Goal: Information Seeking & Learning: Learn about a topic

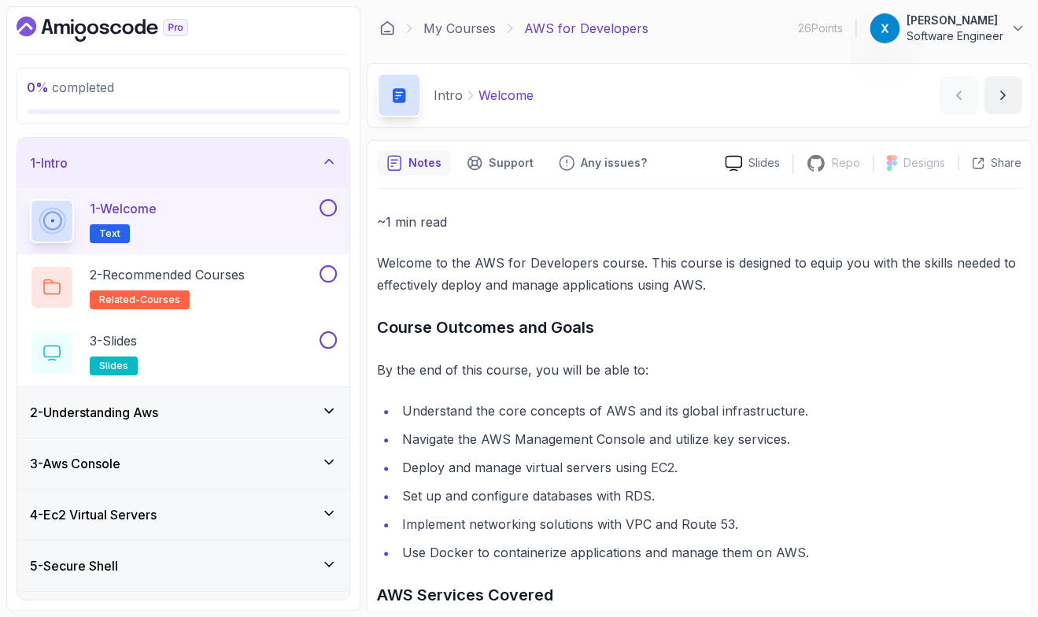
click at [466, 270] on p "Welcome to the AWS for Developers course. This course is designed to equip you …" at bounding box center [699, 274] width 644 height 44
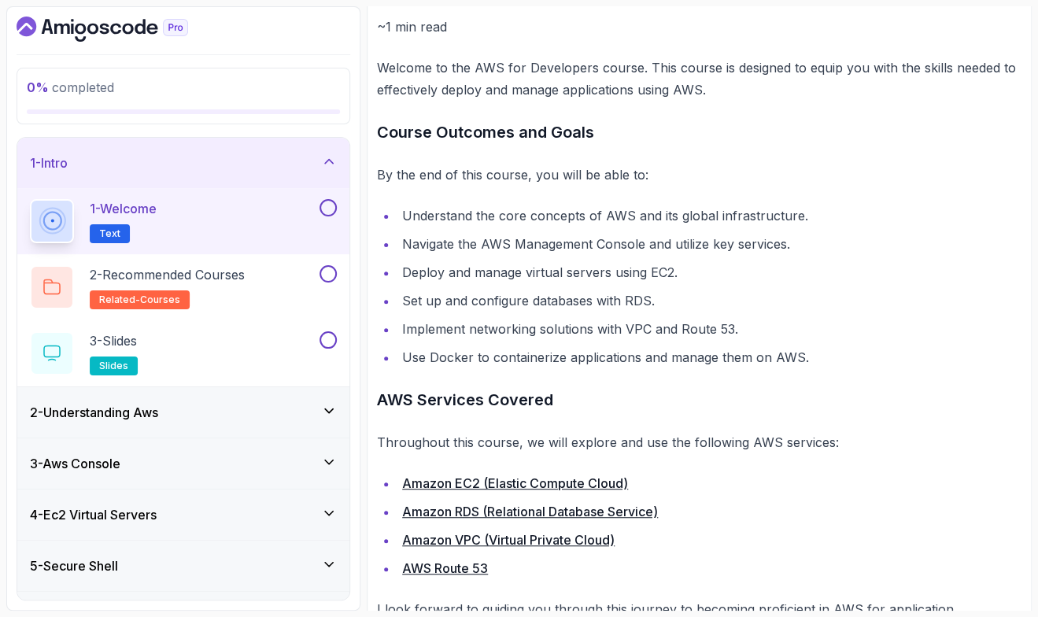
scroll to position [261, 0]
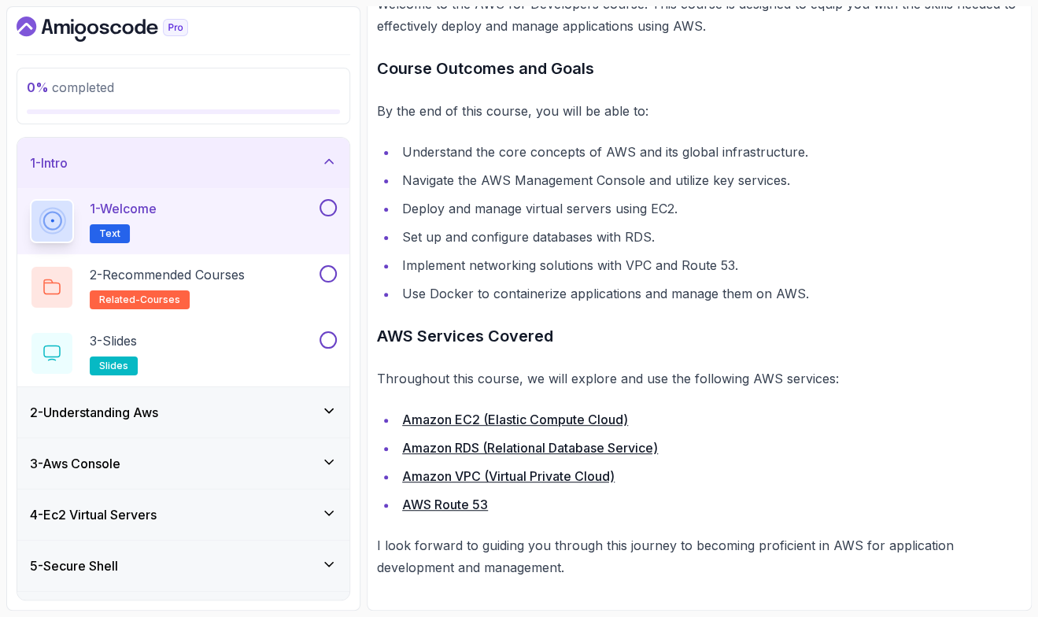
click at [219, 403] on div "2 - Understanding Aws" at bounding box center [183, 412] width 307 height 19
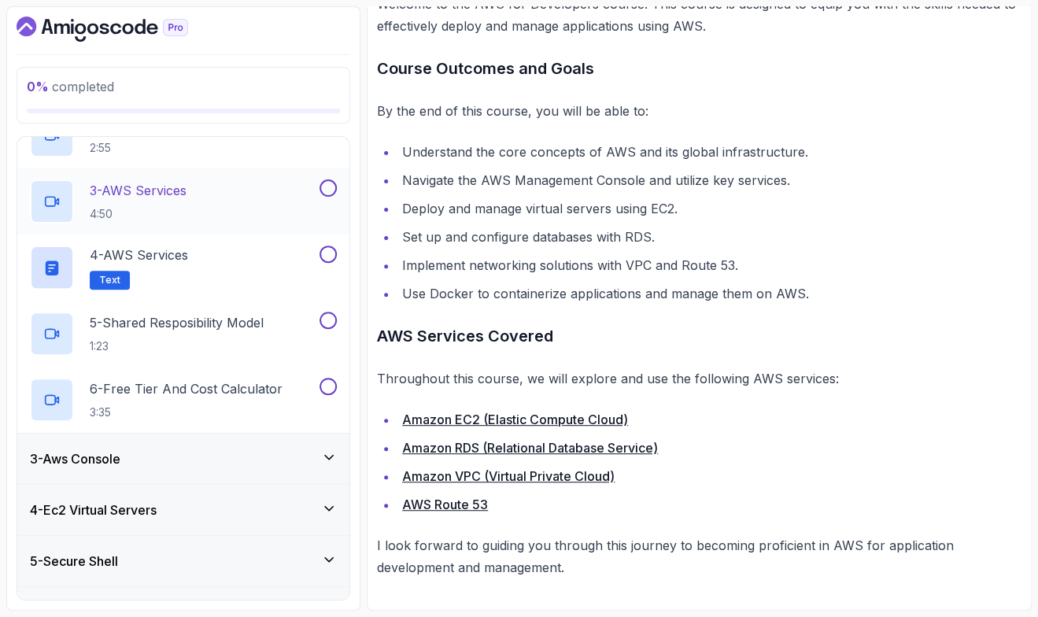
scroll to position [368, 0]
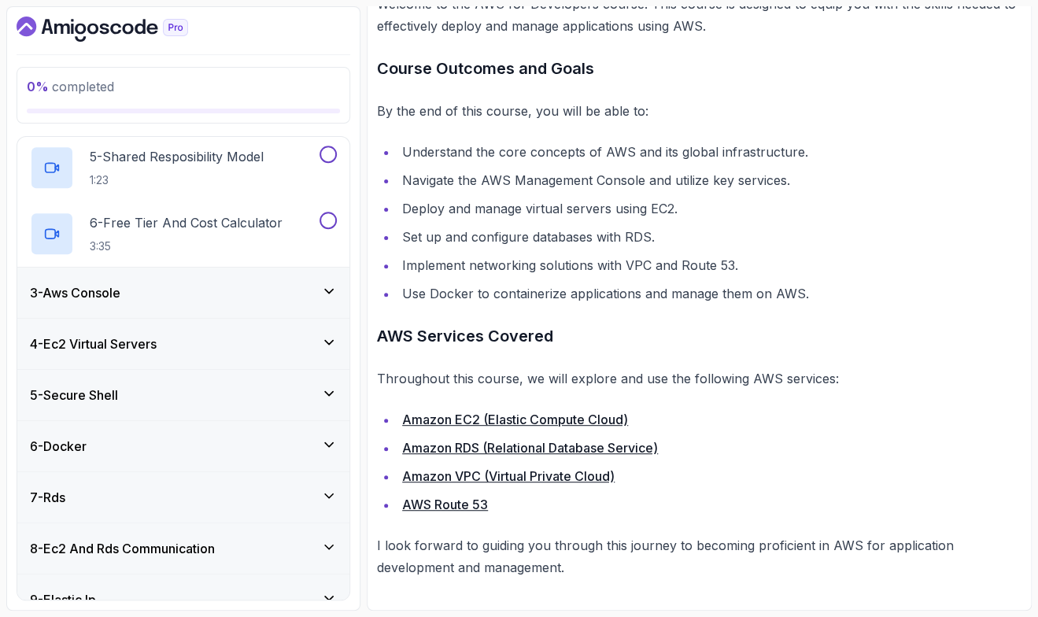
click at [175, 300] on div "3 - Aws Console" at bounding box center [183, 292] width 307 height 19
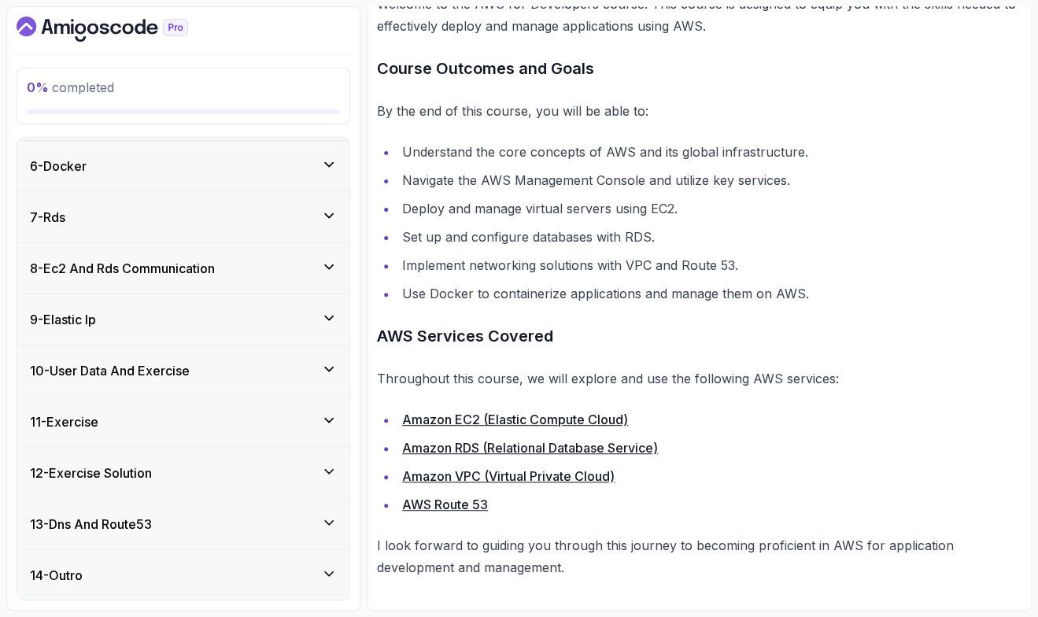
scroll to position [452, 0]
click at [194, 180] on div "6 - Docker" at bounding box center [183, 166] width 332 height 50
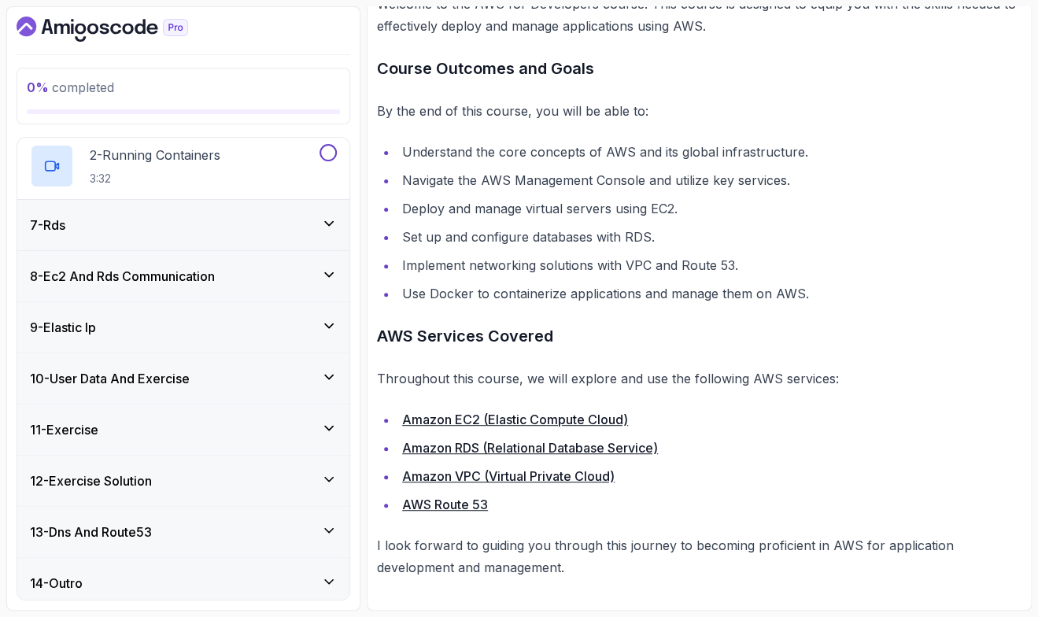
scroll to position [385, 0]
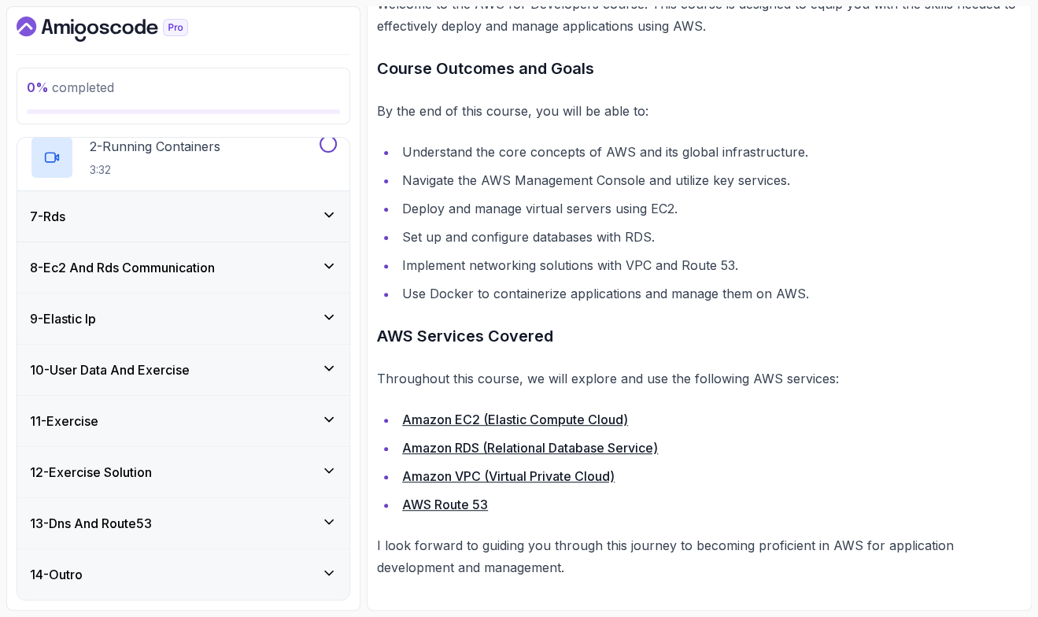
click at [107, 323] on div "9 - Elastic Ip" at bounding box center [183, 318] width 307 height 19
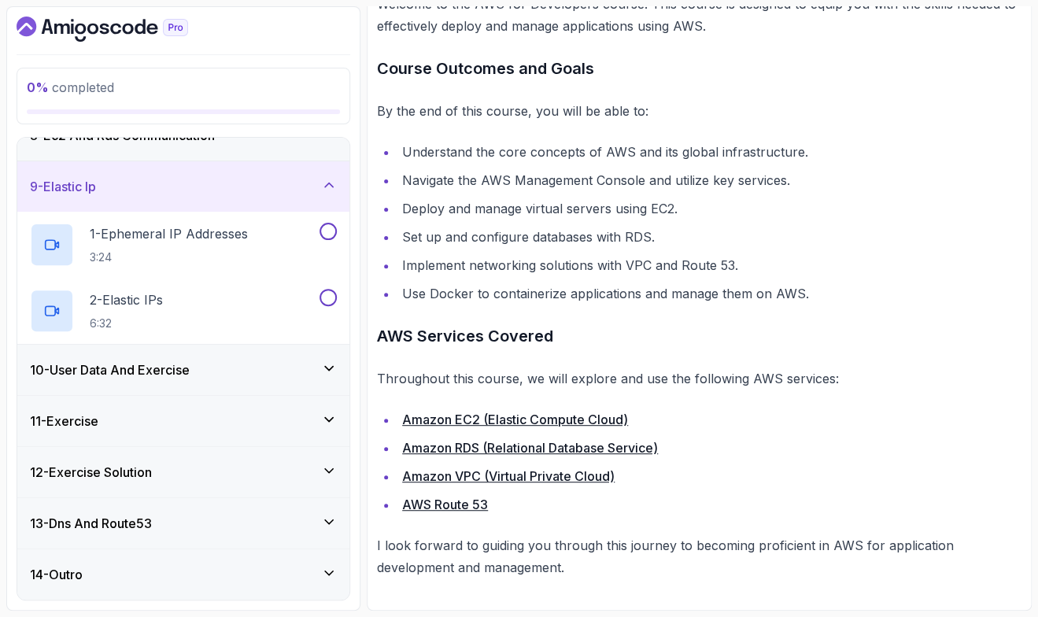
click at [132, 518] on h3 "13 - Dns And Route53" at bounding box center [91, 523] width 122 height 19
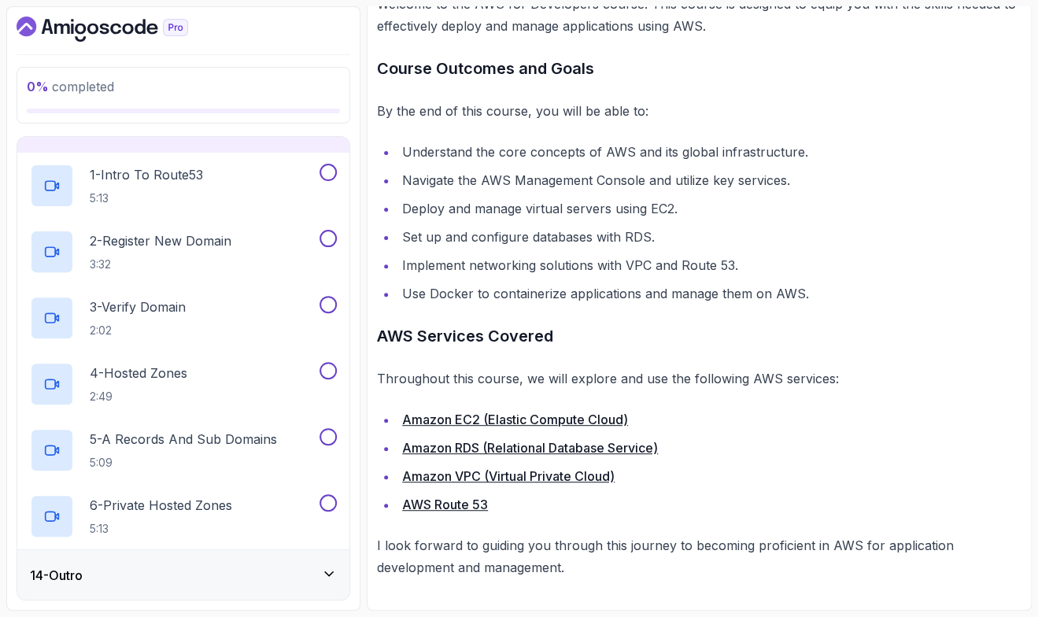
scroll to position [650, 0]
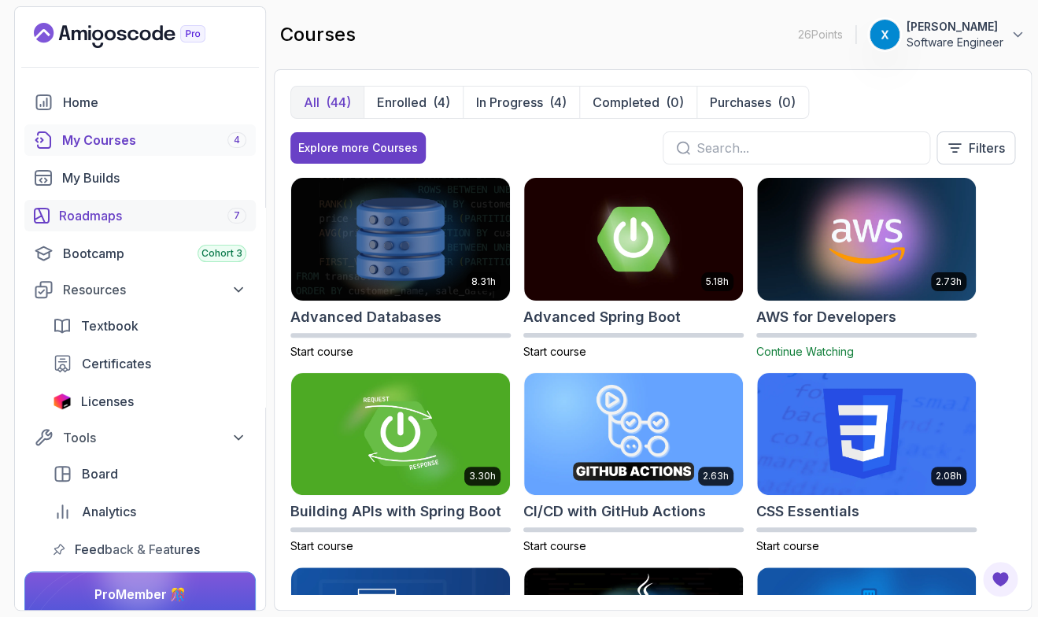
drag, startPoint x: 779, startPoint y: 149, endPoint x: 93, endPoint y: 223, distance: 690.0
drag, startPoint x: 106, startPoint y: 222, endPoint x: 66, endPoint y: 218, distance: 40.3
click at [66, 218] on div "Roadmaps 7" at bounding box center [152, 215] width 187 height 19
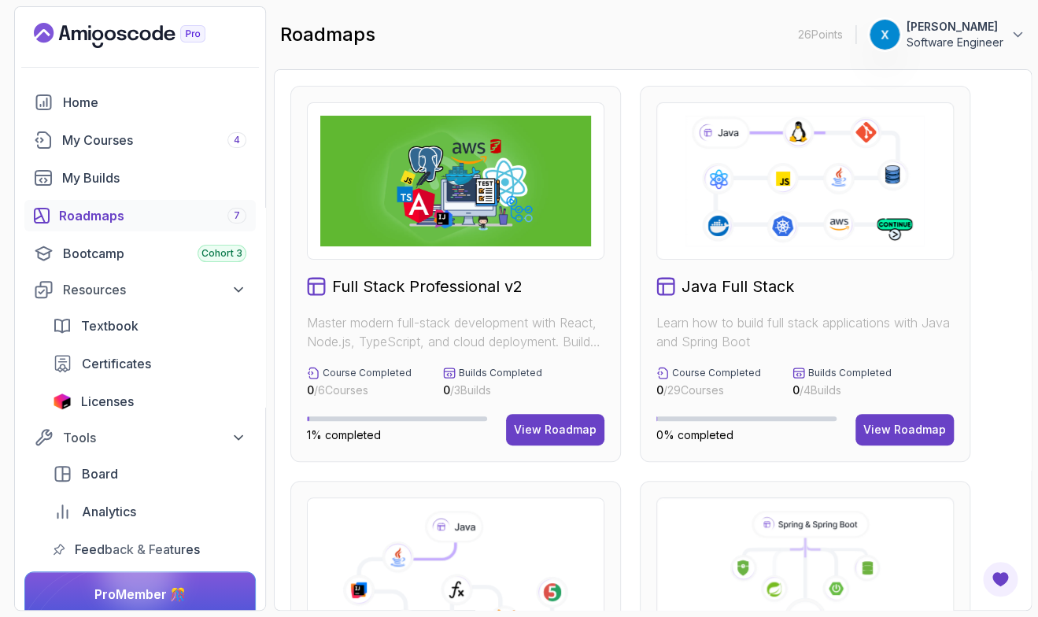
click at [1037, 191] on section "26 Points 1 xiao Software Engineer Home My Courses 4 My Builds Roadmaps 7 Bootc…" at bounding box center [519, 308] width 1038 height 617
drag, startPoint x: 1037, startPoint y: 191, endPoint x: 1037, endPoint y: 253, distance: 62.1
click at [1037, 253] on section "26 Points 1 xiao Software Engineer Home My Courses 4 My Builds Roadmaps 7 Bootc…" at bounding box center [519, 308] width 1038 height 617
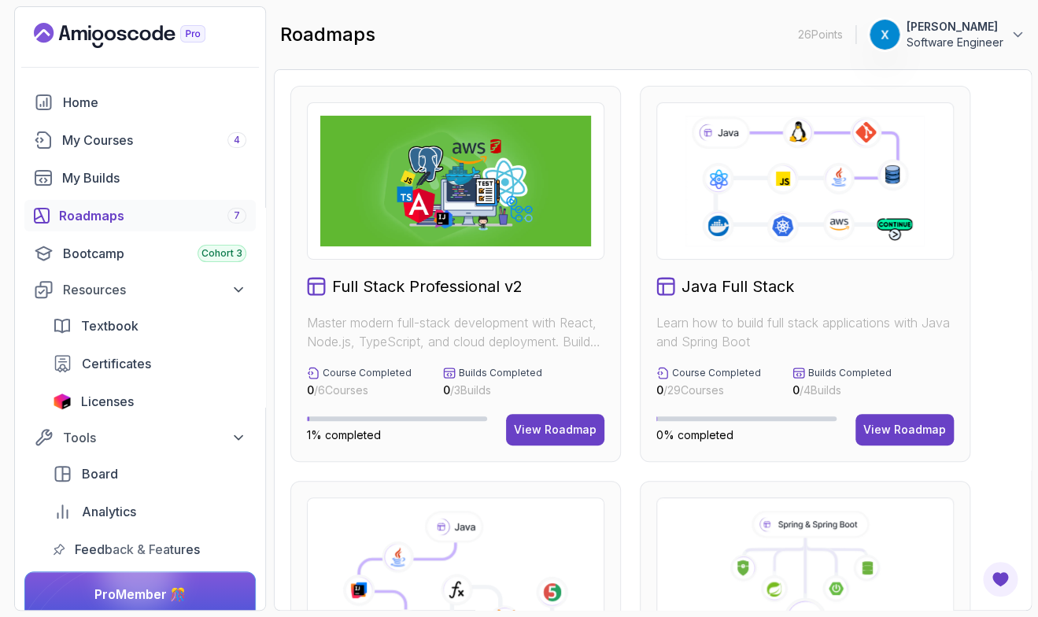
drag, startPoint x: 1037, startPoint y: 255, endPoint x: 990, endPoint y: 266, distance: 47.7
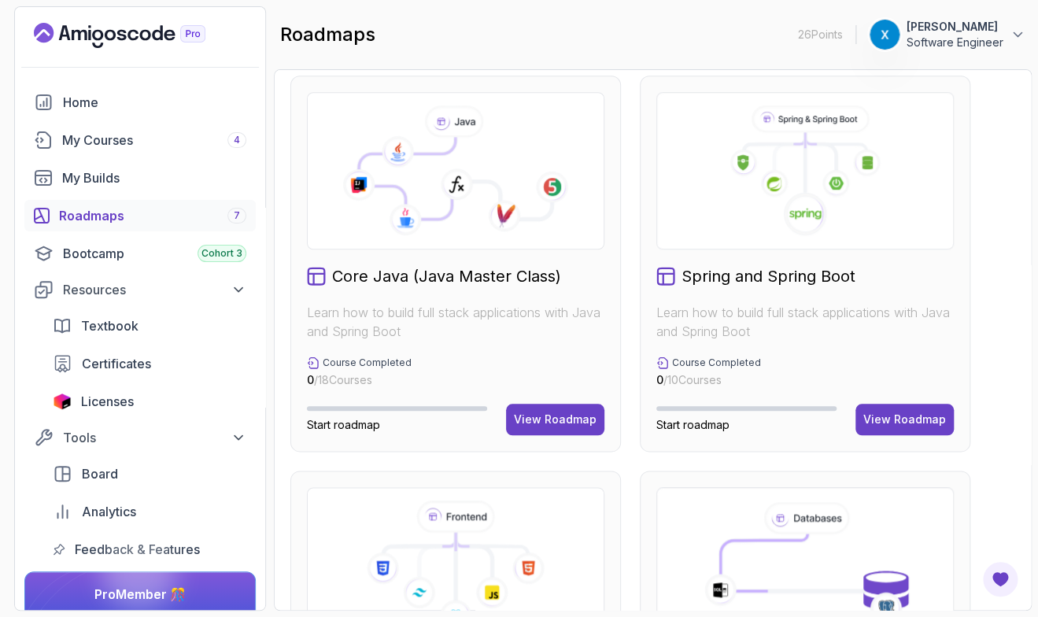
scroll to position [414, 0]
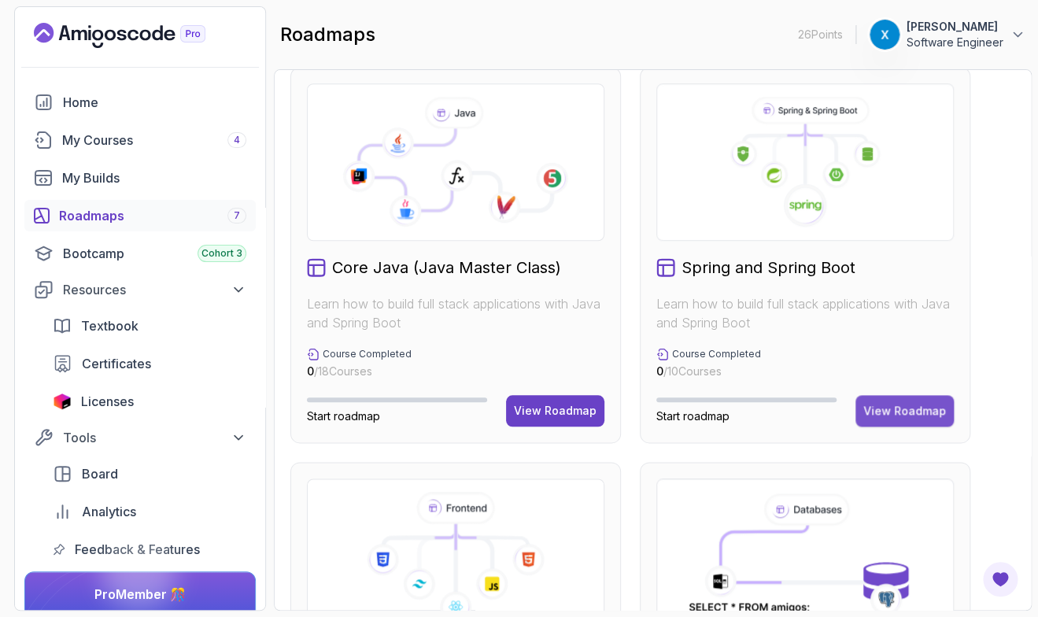
click at [881, 411] on div "View Roadmap" at bounding box center [904, 411] width 83 height 16
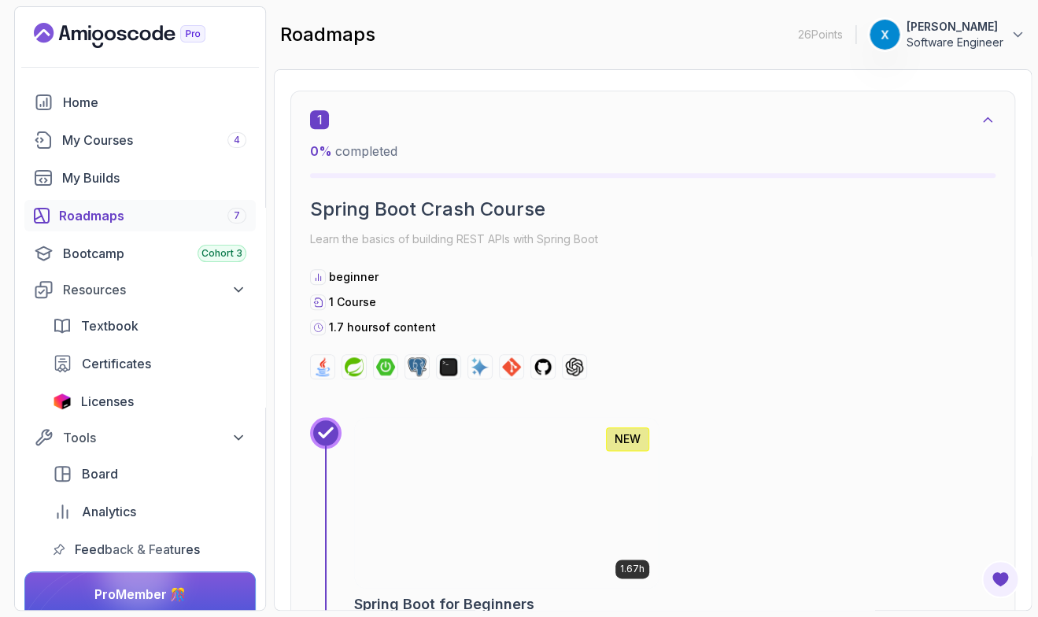
scroll to position [16, 0]
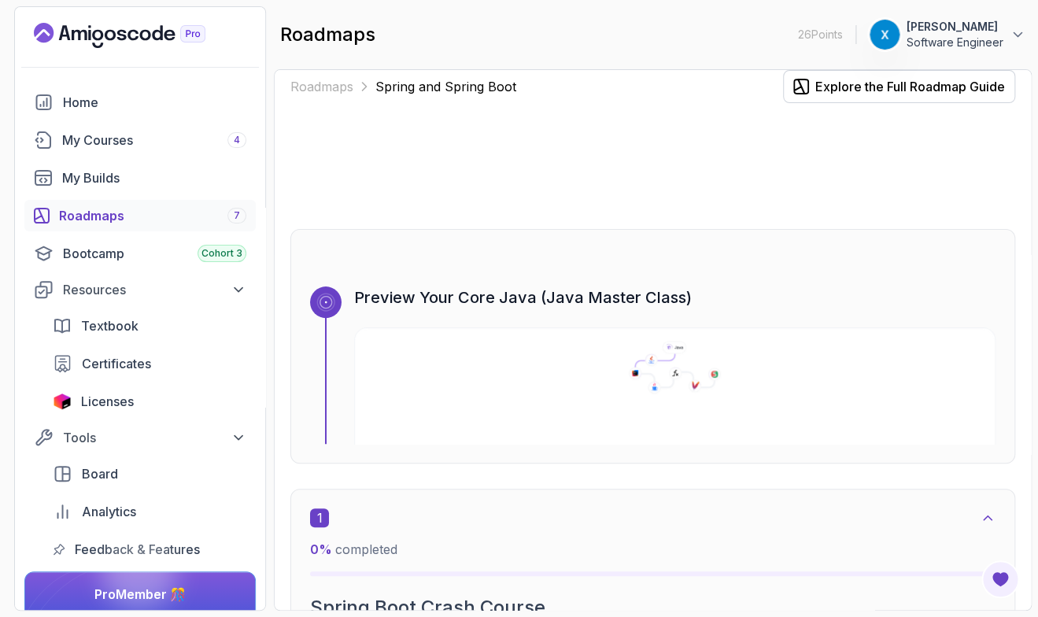
click at [836, 313] on div "Preview Your Core Java (Java Master Class)" at bounding box center [674, 364] width 641 height 157
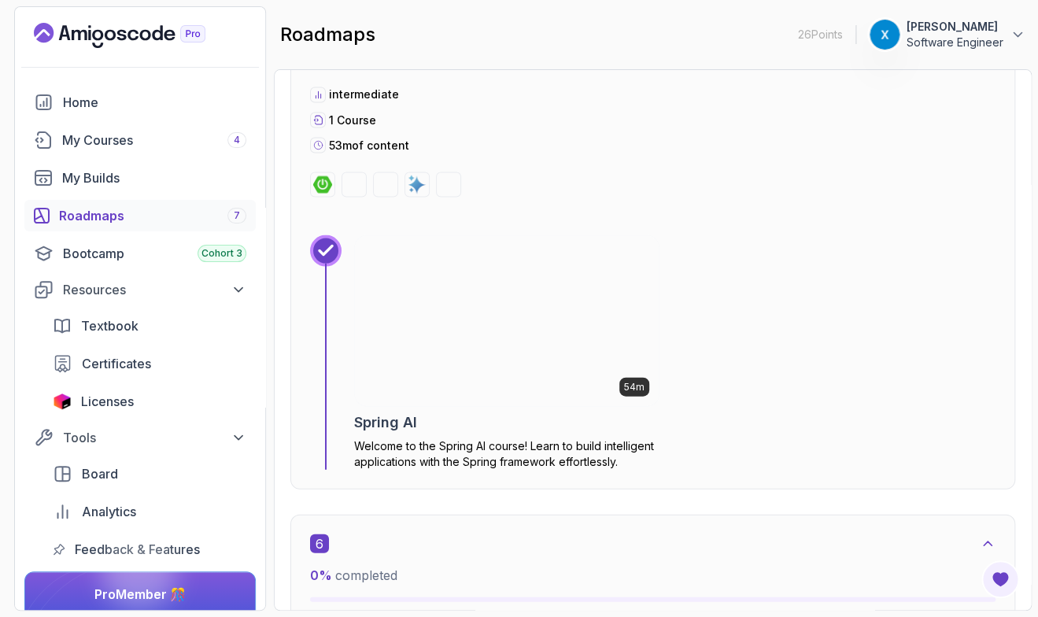
scroll to position [3098, 0]
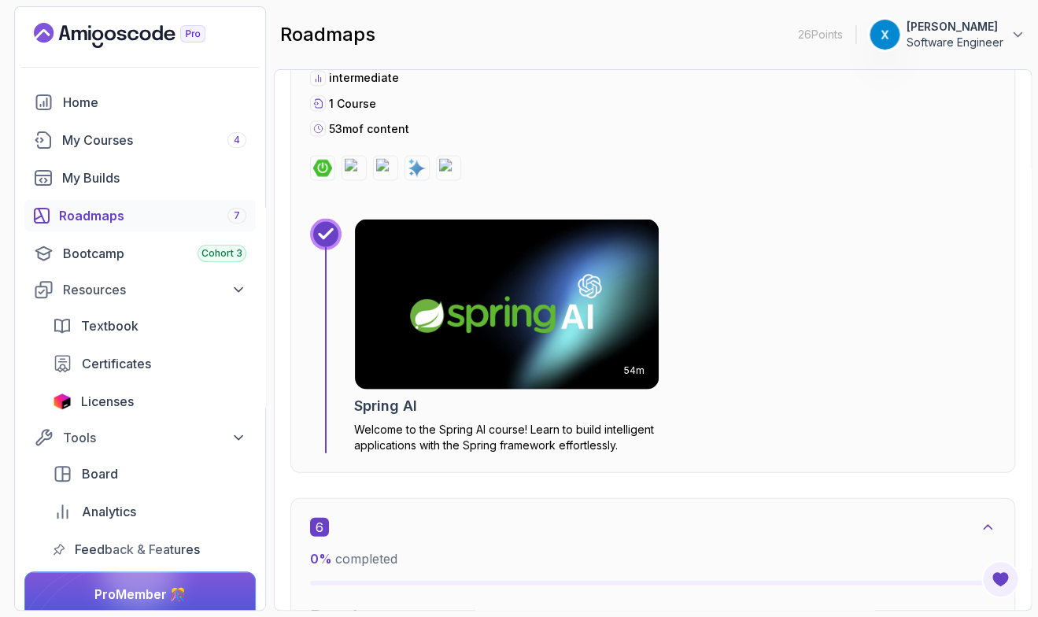
click at [1037, 444] on section "26 Points 1 xiao Software Engineer Home My Courses 4 My Builds Roadmaps 7 Bootc…" at bounding box center [519, 308] width 1038 height 617
click at [555, 153] on div "5 0 % completed Artificial Intelligence Learn how to build intelligent applicat…" at bounding box center [652, 45] width 685 height 269
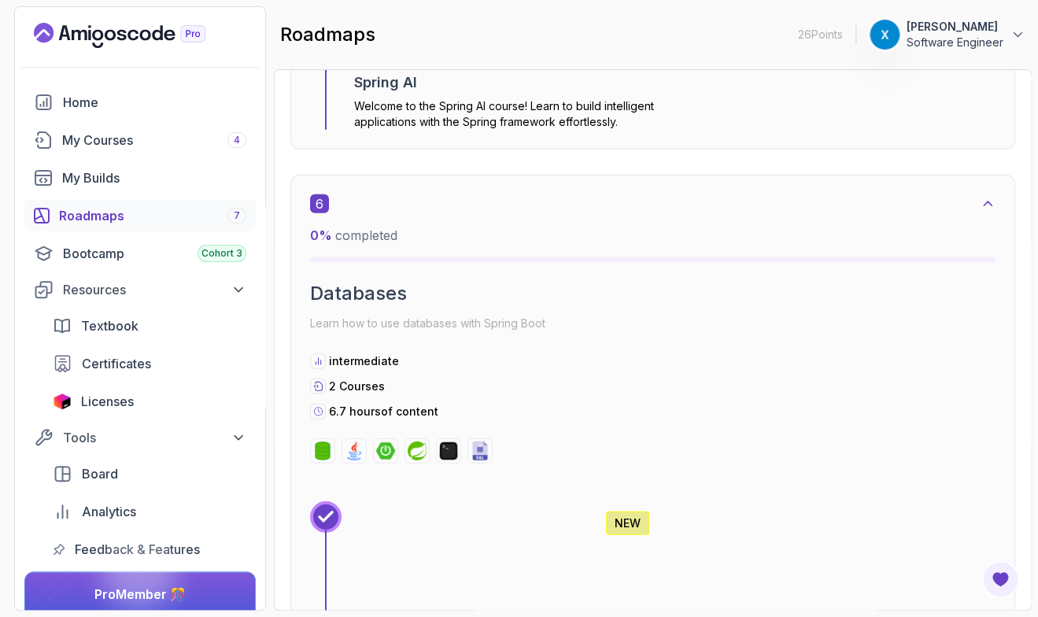
scroll to position [3467, 0]
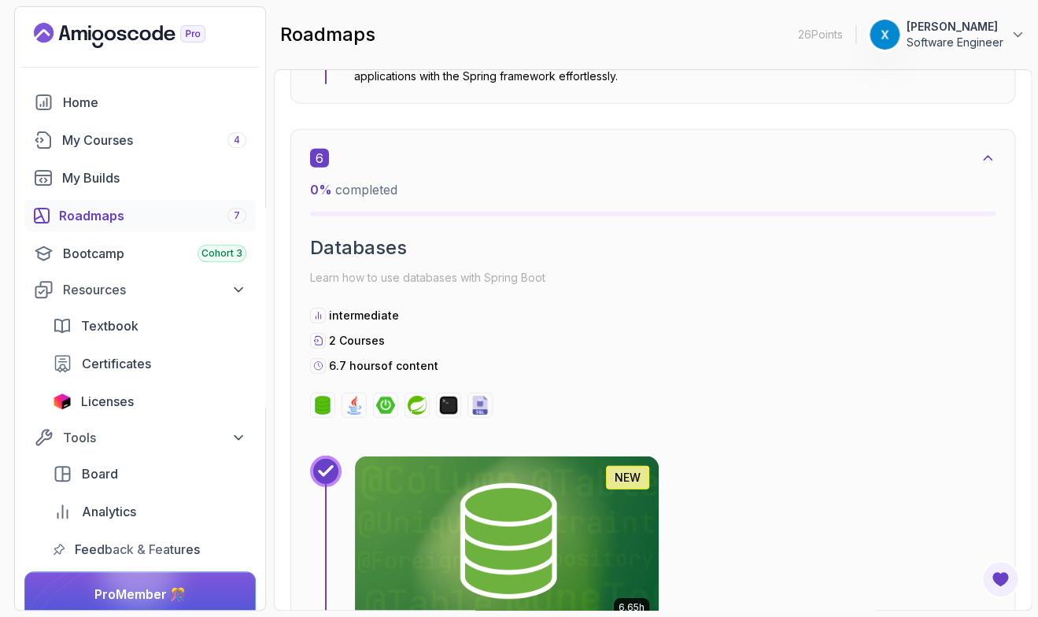
click at [599, 226] on div "6 0 % completed Databases Learn how to use databases with Spring Boot intermedi…" at bounding box center [652, 283] width 685 height 269
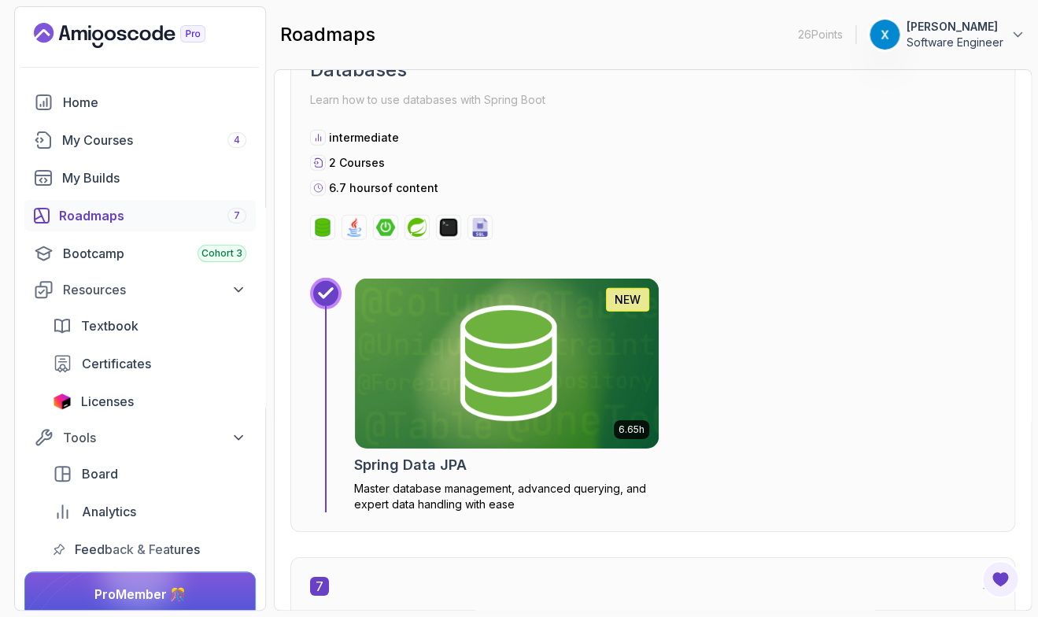
scroll to position [3743, 0]
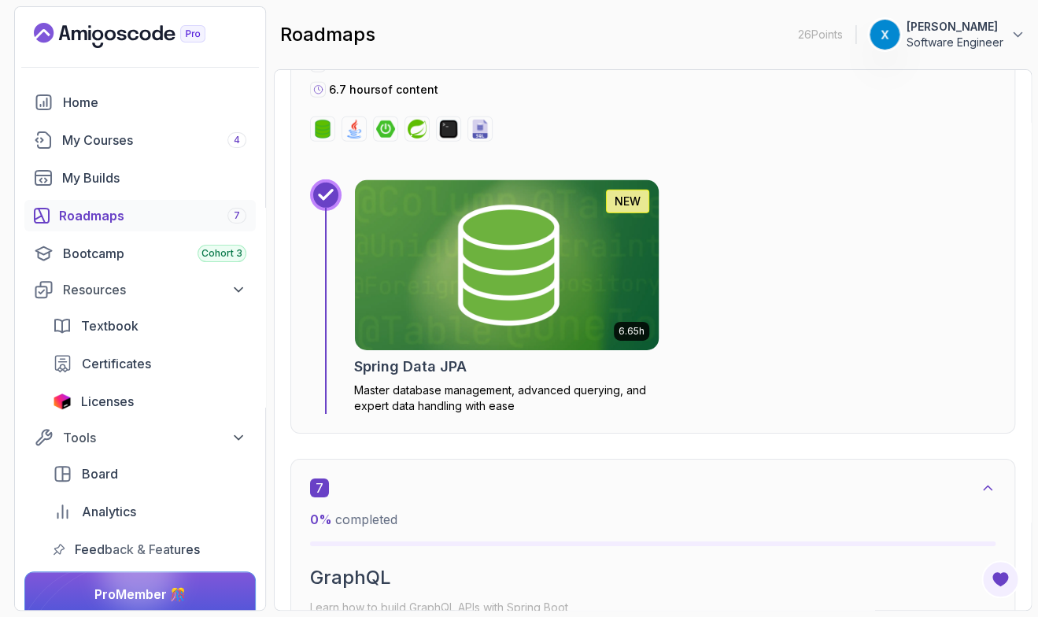
click at [441, 255] on img at bounding box center [506, 264] width 319 height 179
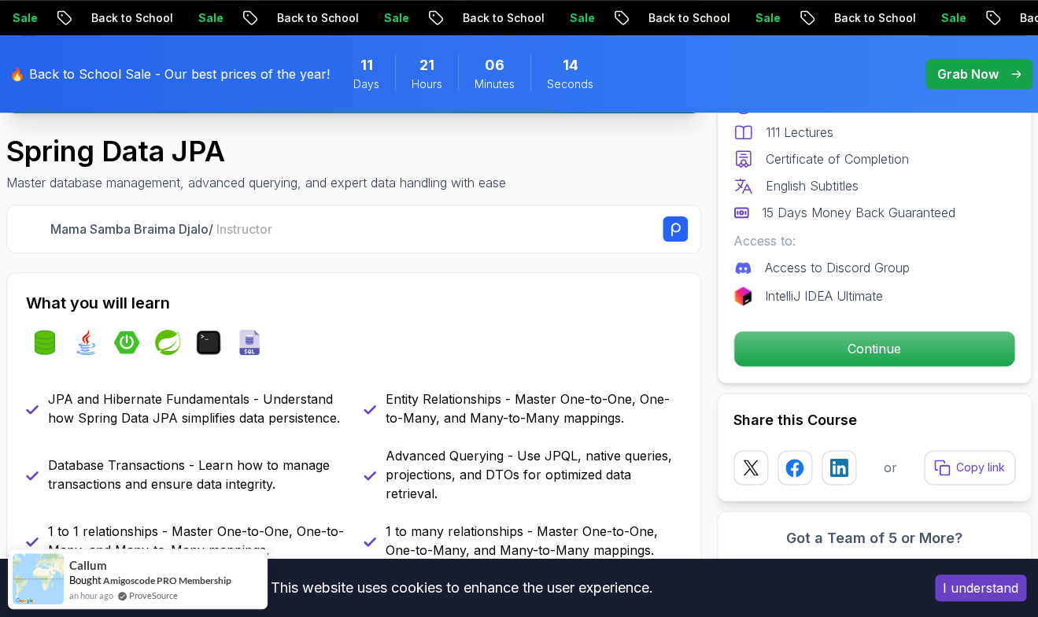
scroll to position [537, 0]
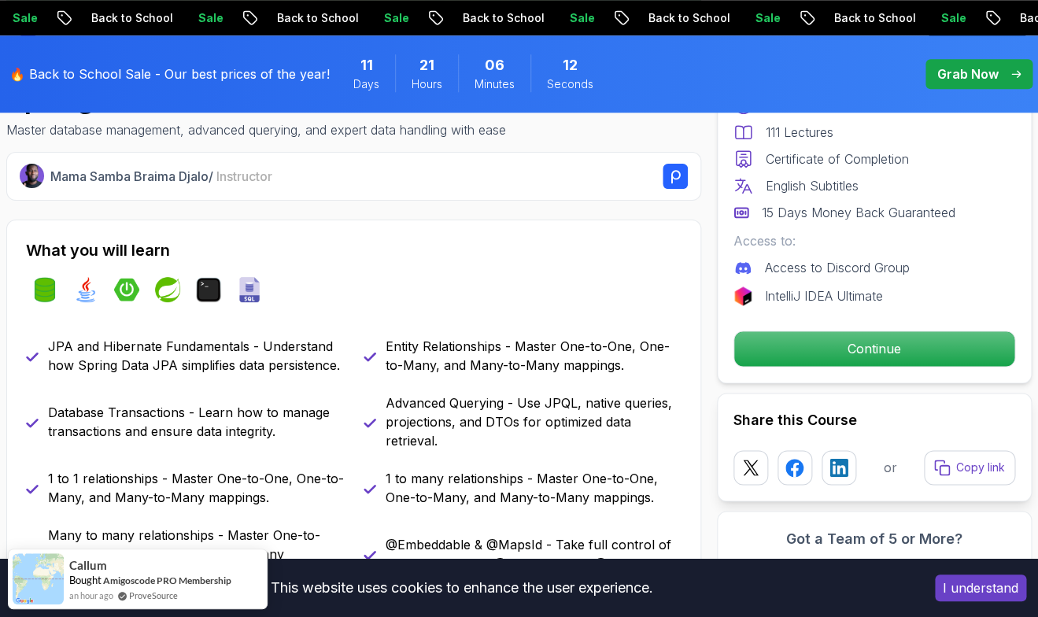
click at [551, 255] on h2 "What you will learn" at bounding box center [353, 250] width 655 height 22
click at [405, 278] on div "spring-data-jpa java spring-boot spring terminal sql" at bounding box center [353, 289] width 655 height 44
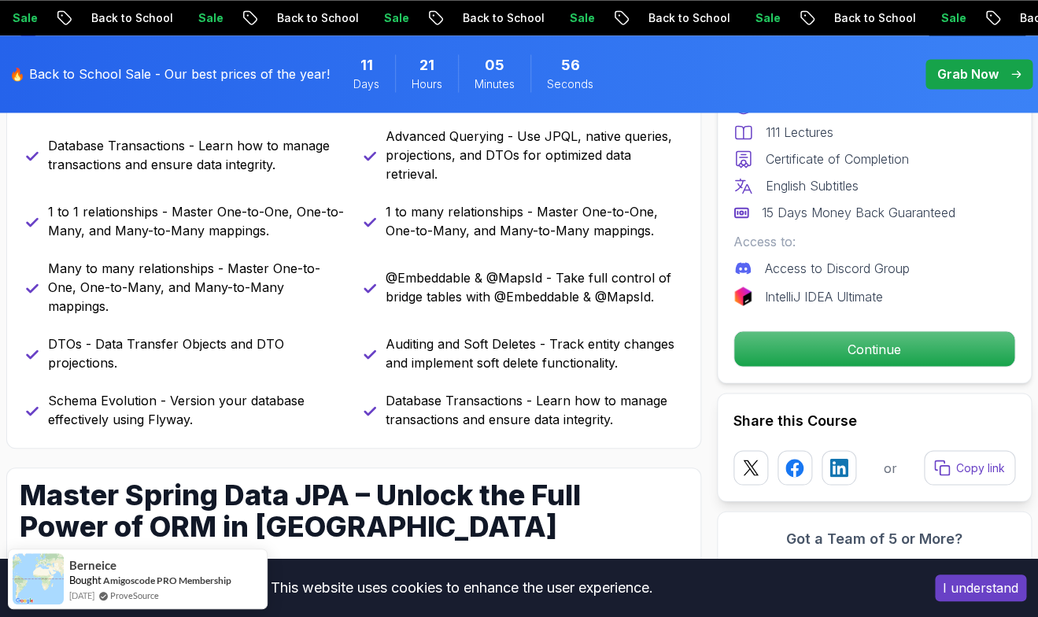
scroll to position [856, 0]
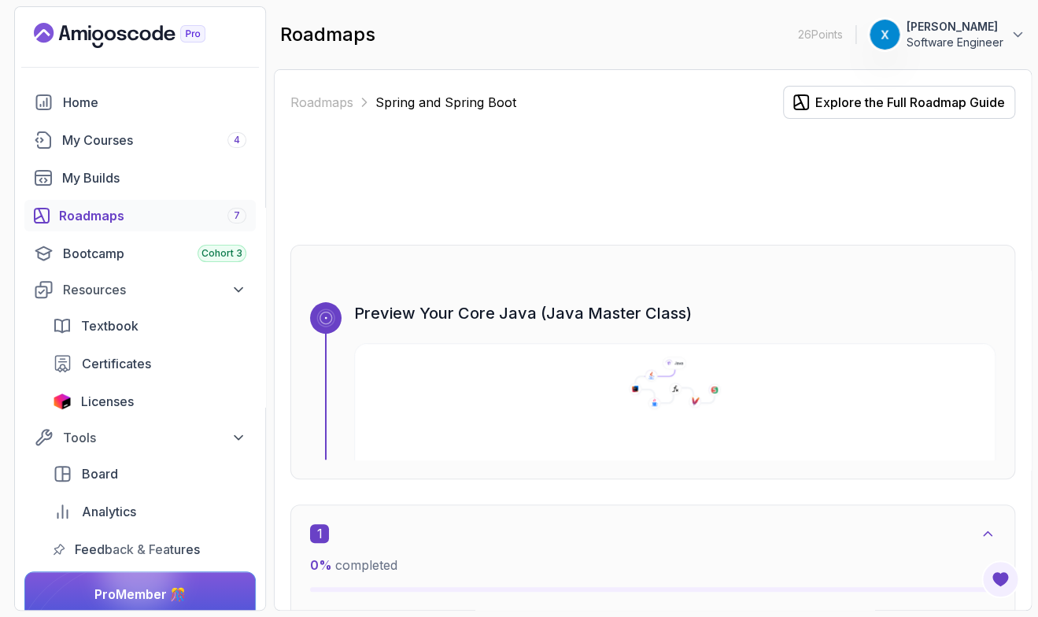
click at [443, 208] on div at bounding box center [652, 182] width 724 height 76
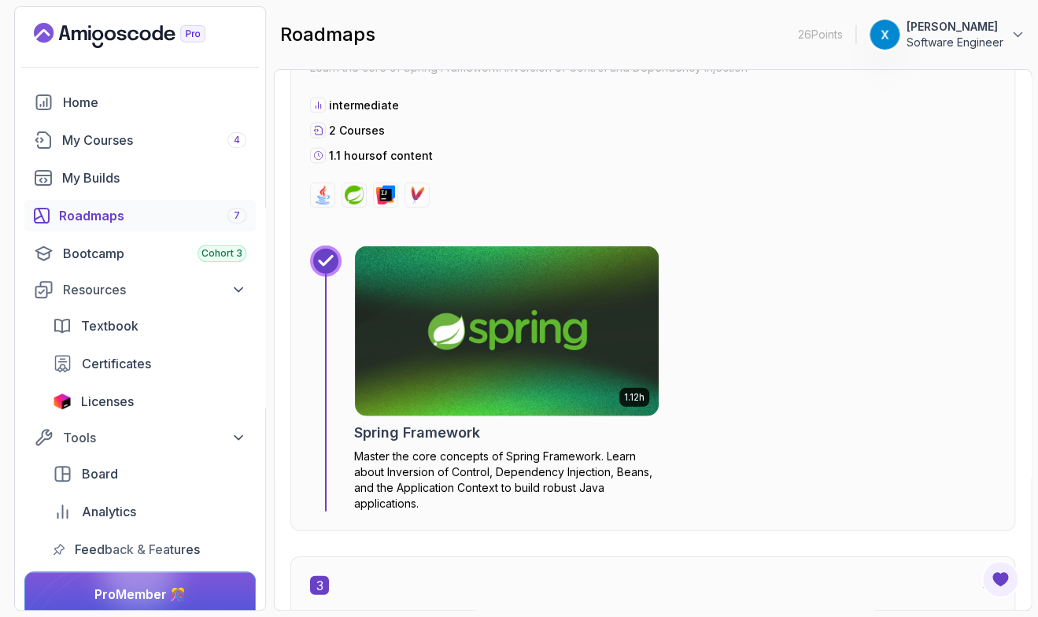
scroll to position [1242, 0]
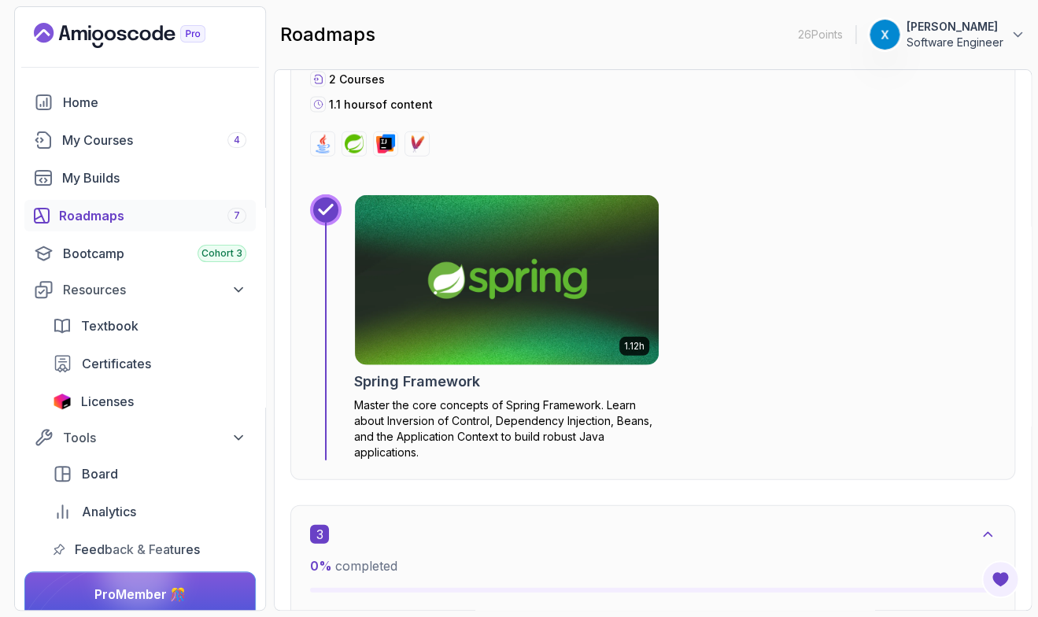
click at [711, 357] on div "1.12h Spring Framework Master the core concepts of Spring Framework. Learn abou…" at bounding box center [674, 327] width 641 height 266
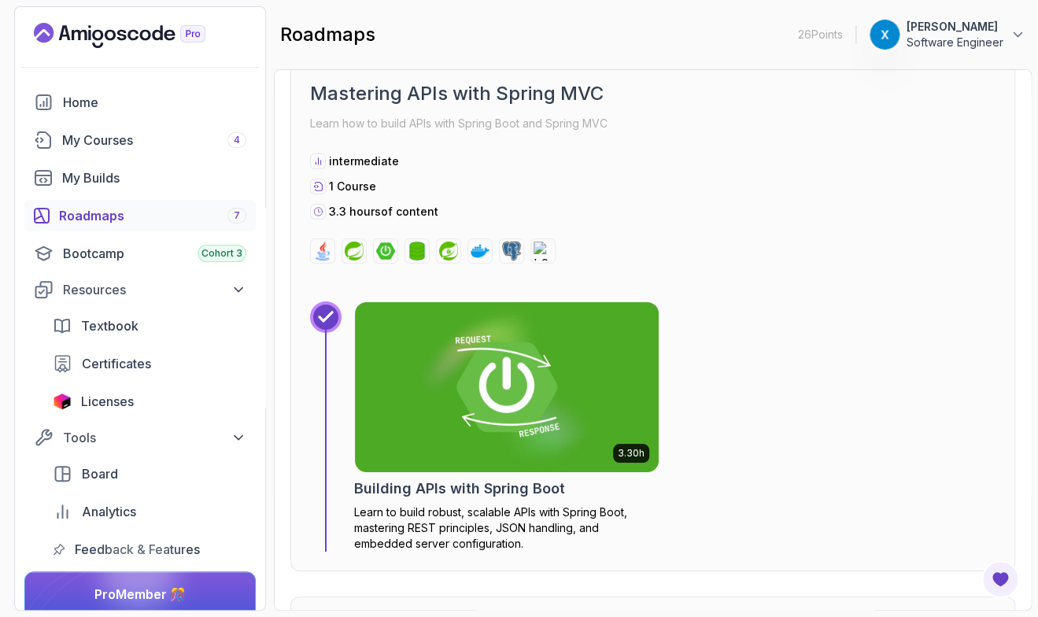
scroll to position [1933, 0]
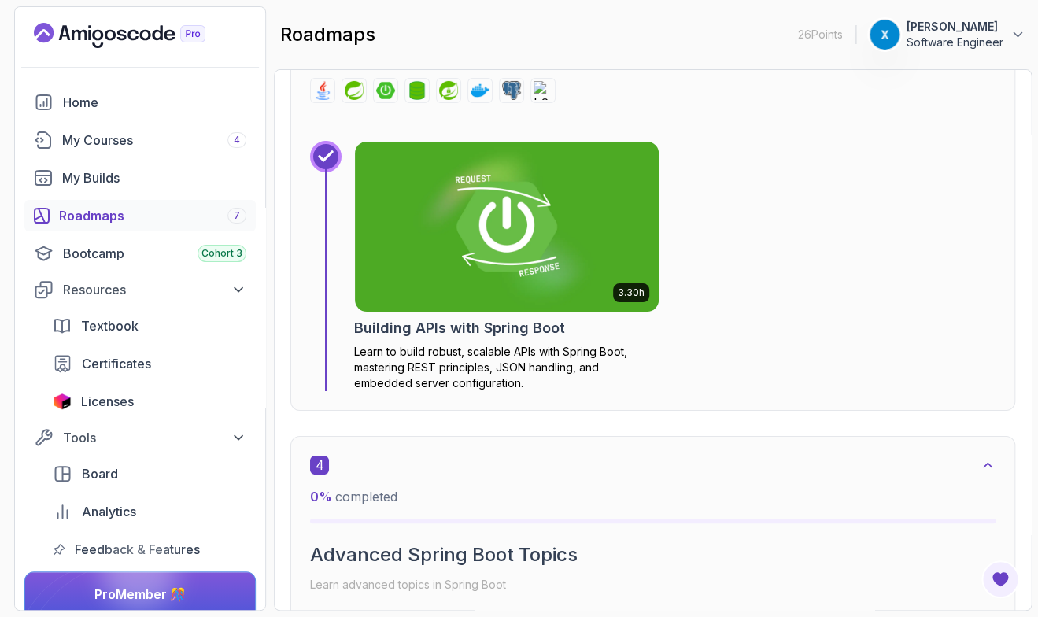
click at [1016, 400] on div "Roadmaps Spring and Spring Boot Explore the Full Roadmap Guide Preview Your Cor…" at bounding box center [653, 339] width 758 height 541
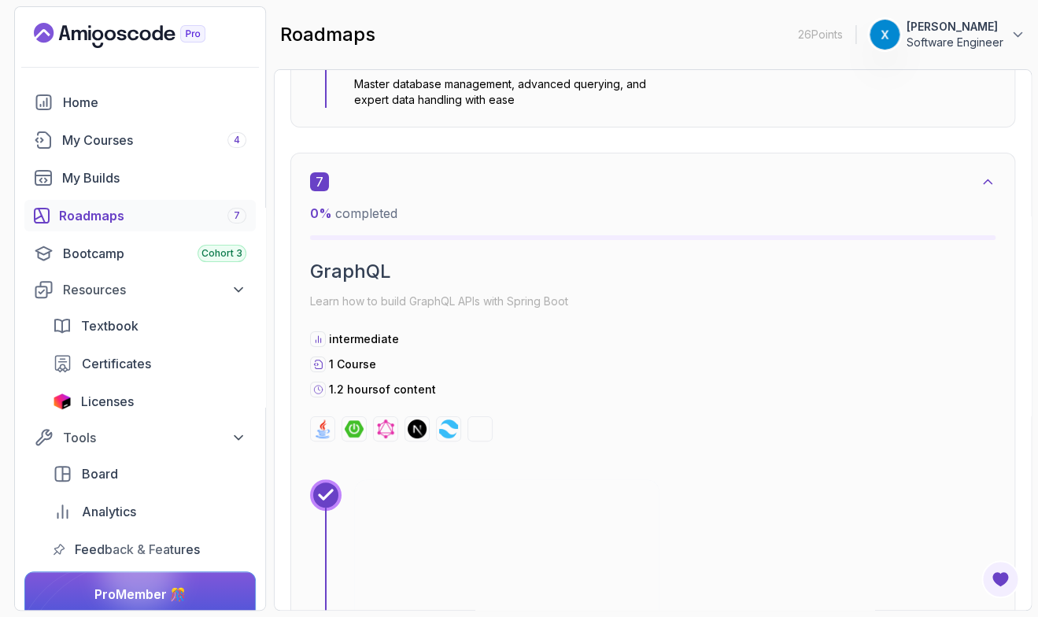
scroll to position [3865, 0]
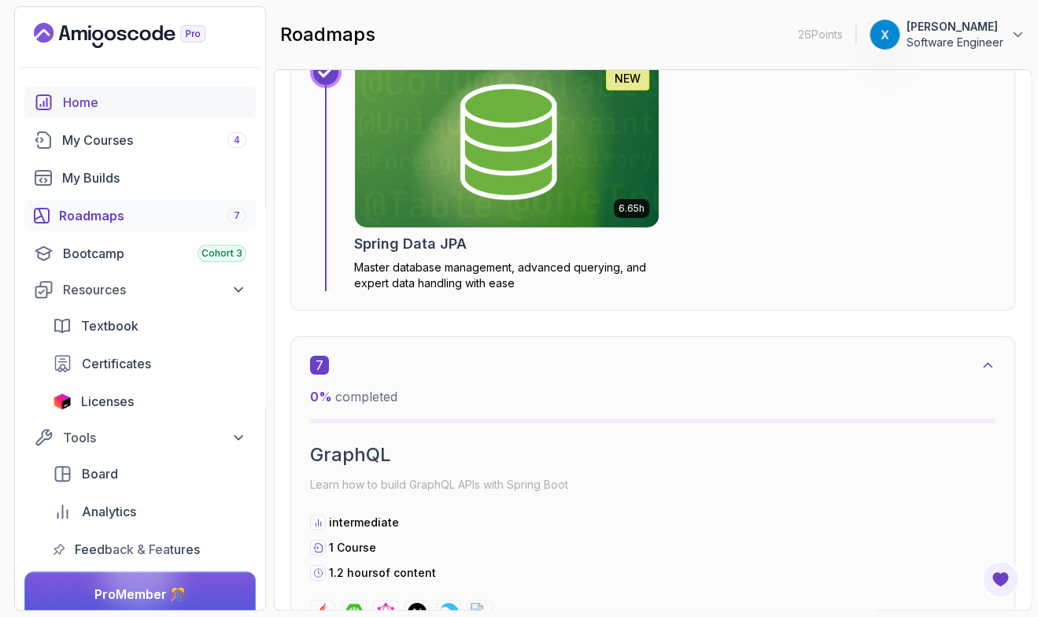
click at [101, 115] on link "Home" at bounding box center [139, 102] width 231 height 31
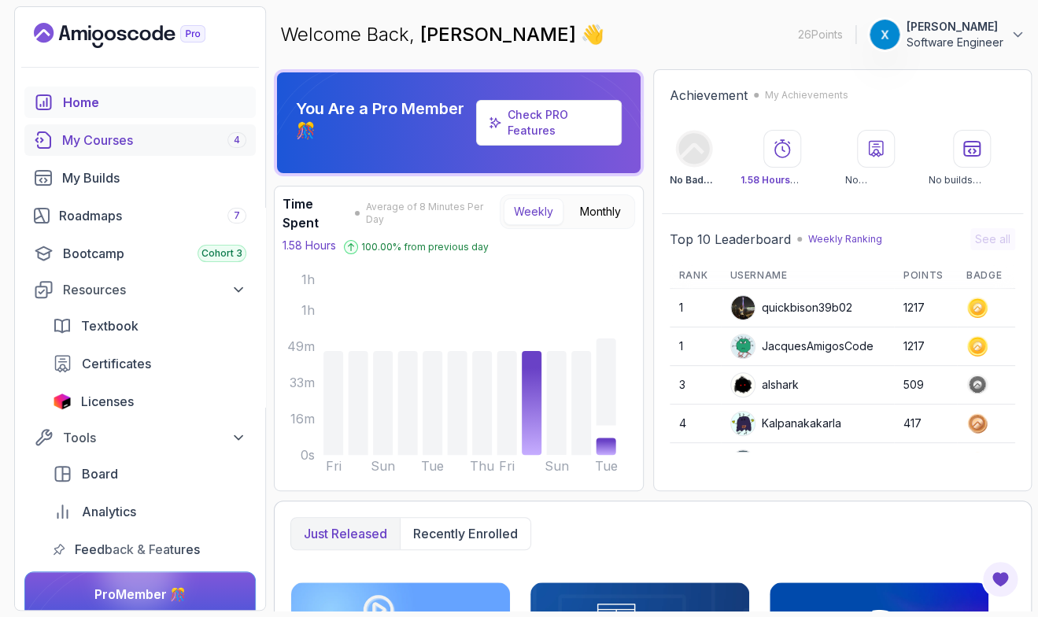
click at [97, 140] on div "My Courses 4" at bounding box center [154, 140] width 184 height 19
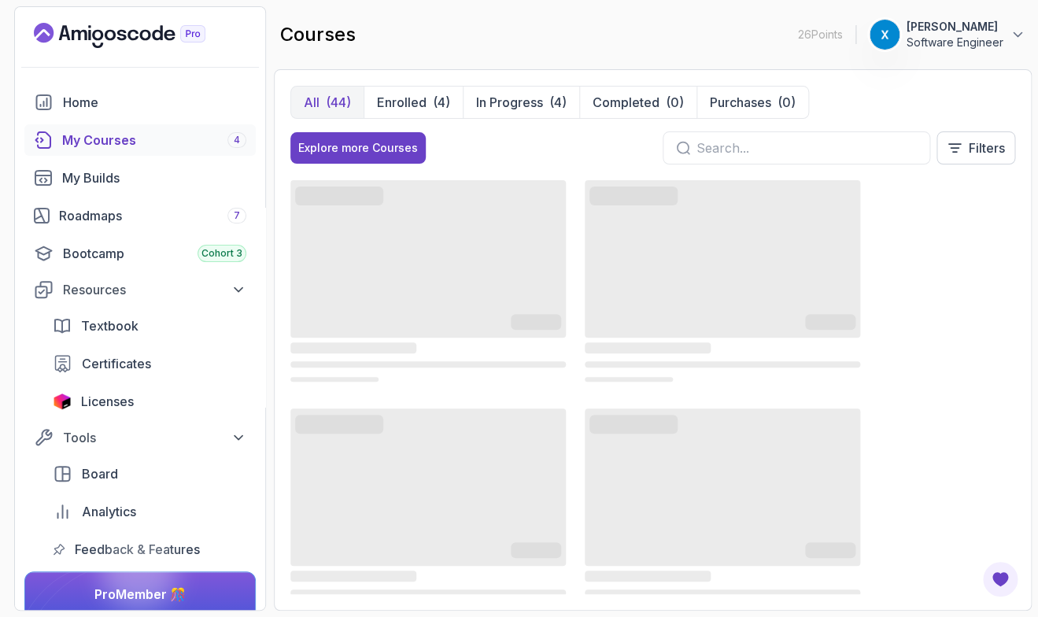
click at [759, 153] on input "text" at bounding box center [806, 147] width 220 height 19
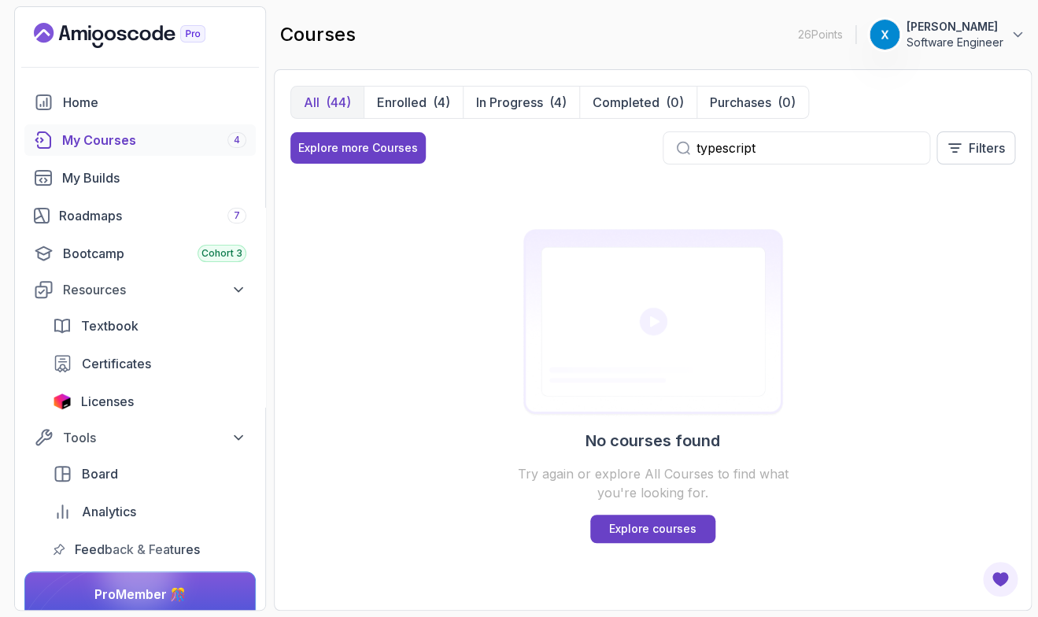
type input "typescript"
click at [116, 226] on link "Roadmaps 7" at bounding box center [139, 215] width 231 height 31
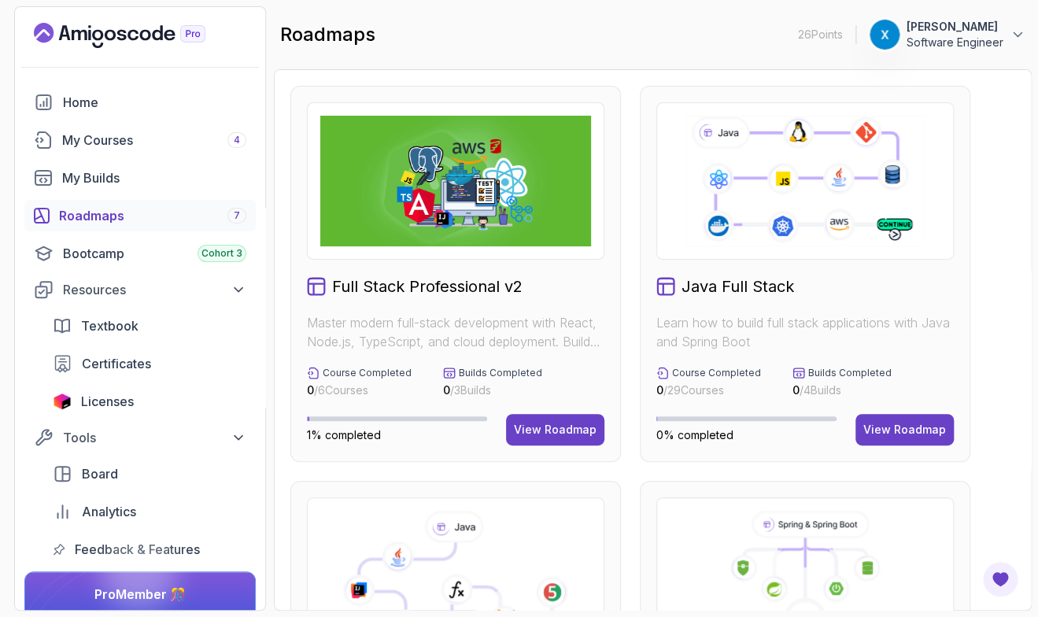
click at [888, 418] on button "View Roadmap" at bounding box center [904, 429] width 98 height 31
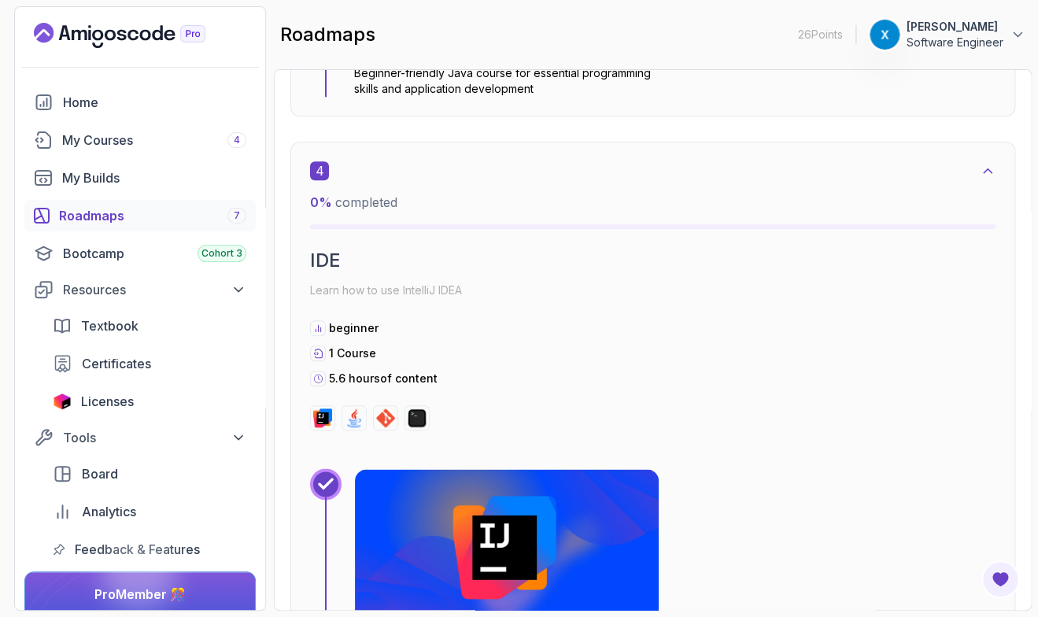
scroll to position [2623, 0]
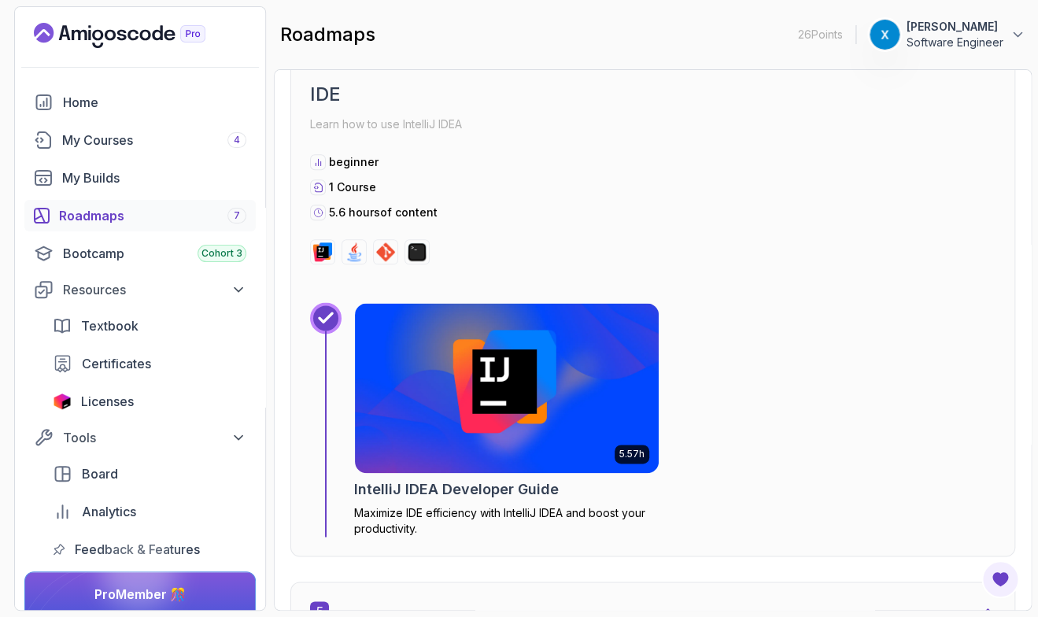
click at [1037, 415] on section "26 Points 1 xiao Software Engineer Home My Courses 4 My Builds Roadmaps 7 Bootc…" at bounding box center [519, 308] width 1038 height 617
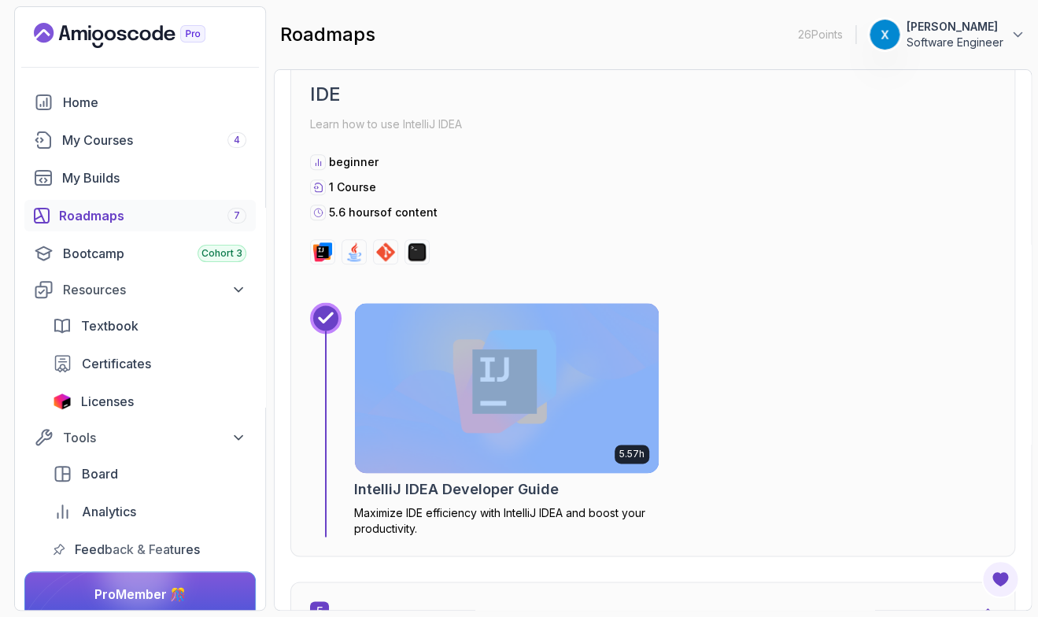
drag, startPoint x: 1037, startPoint y: 415, endPoint x: 1022, endPoint y: 332, distance: 83.9
click at [1022, 332] on section "26 Points 1 xiao Software Engineer Home My Courses 4 My Builds Roadmaps 7 Bootc…" at bounding box center [519, 308] width 1038 height 617
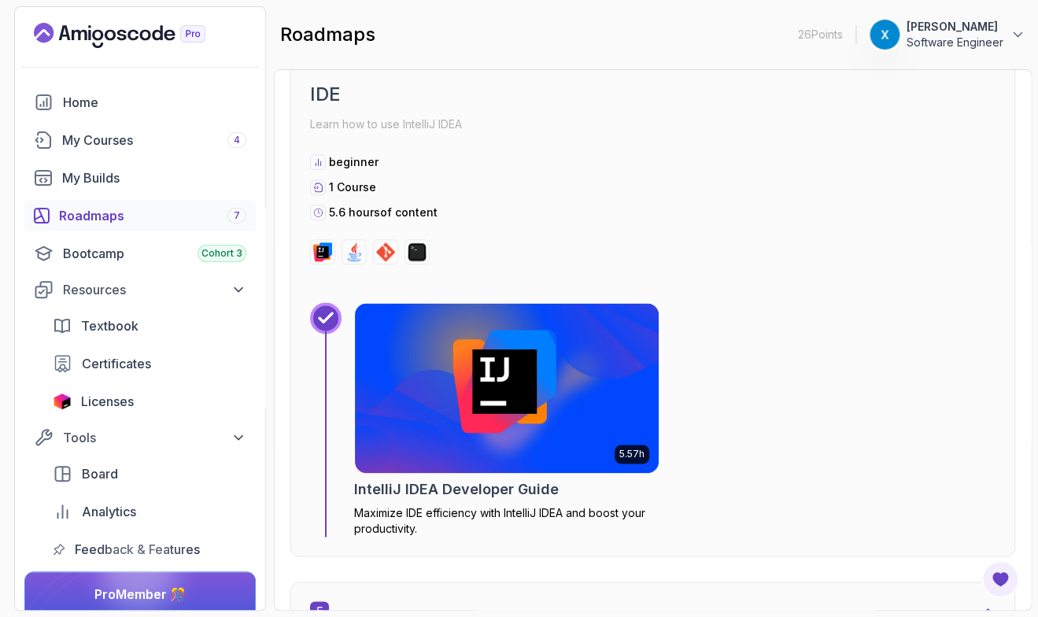
click at [1016, 337] on div "Roadmaps Java Full Stack Explore the Full Roadmap Guide Getting Started Let's k…" at bounding box center [653, 339] width 758 height 541
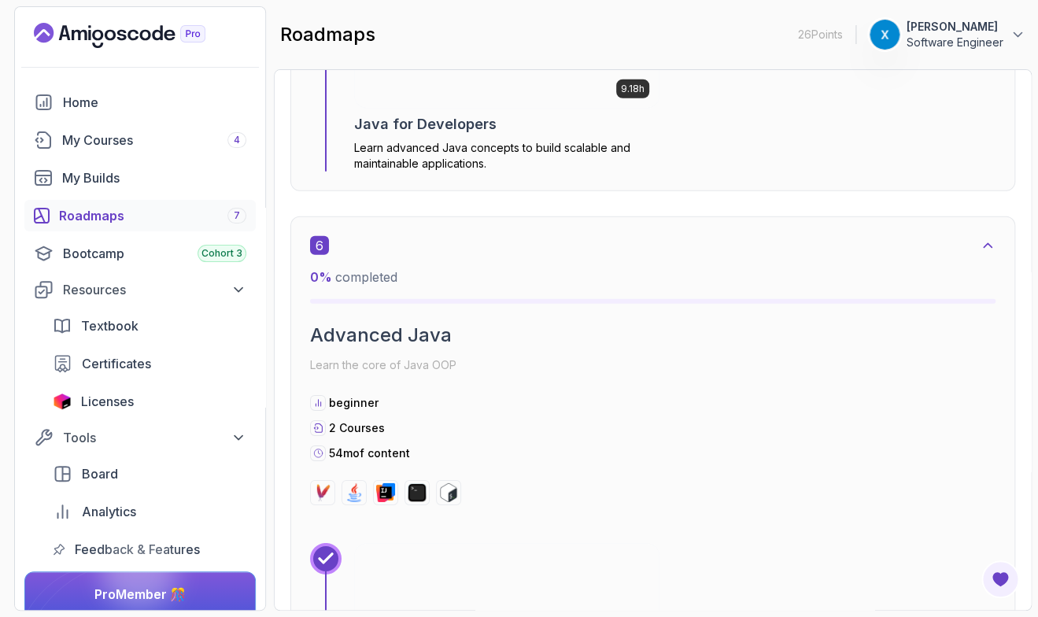
scroll to position [3589, 0]
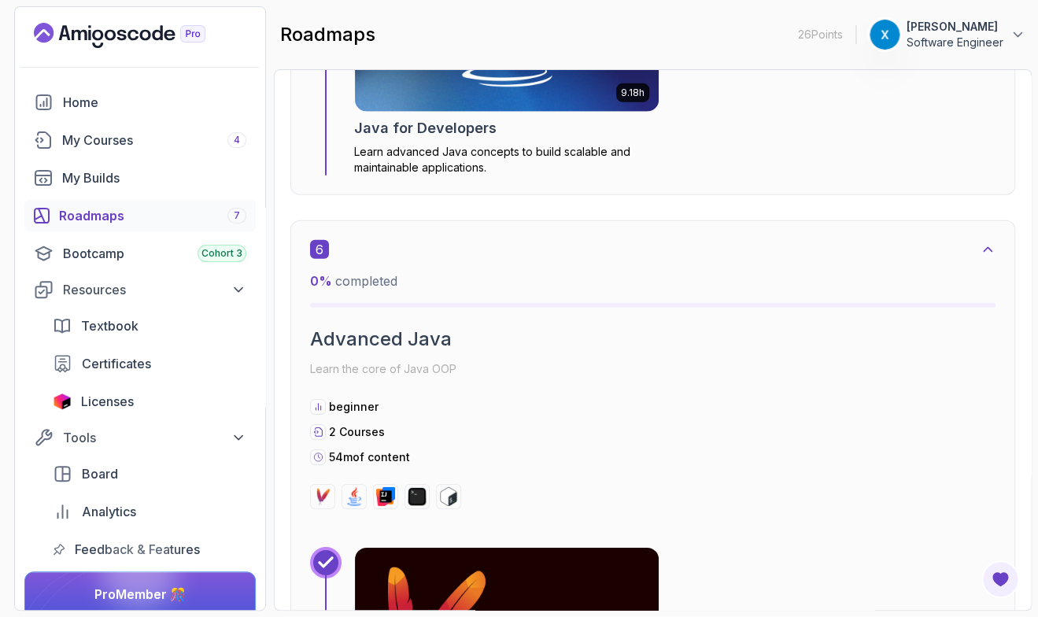
click at [481, 448] on div "beginner 2 Courses 54m of content" at bounding box center [652, 432] width 685 height 66
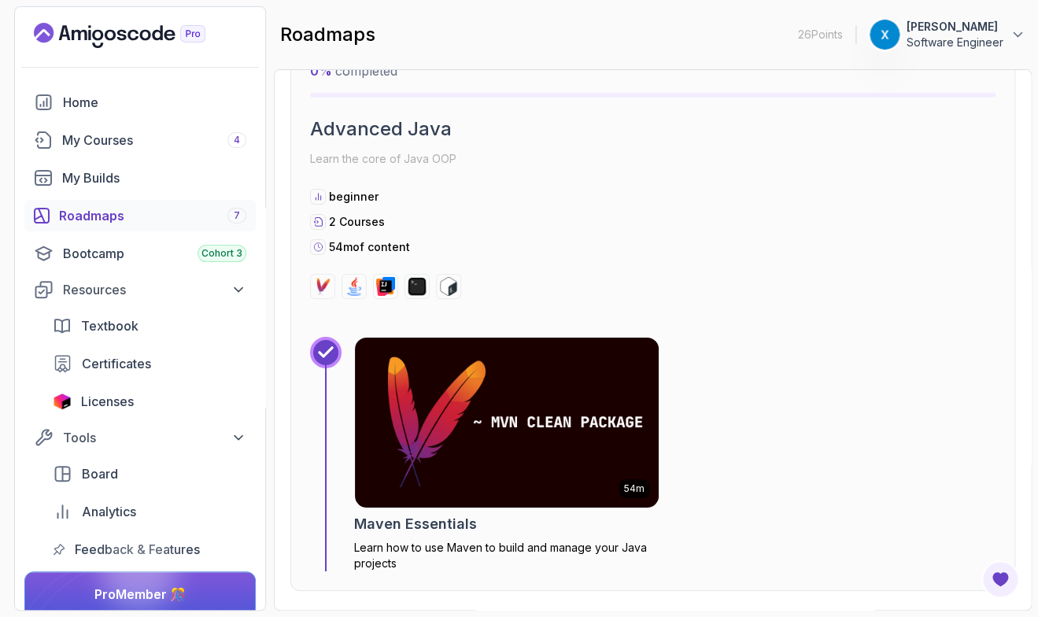
scroll to position [3911, 0]
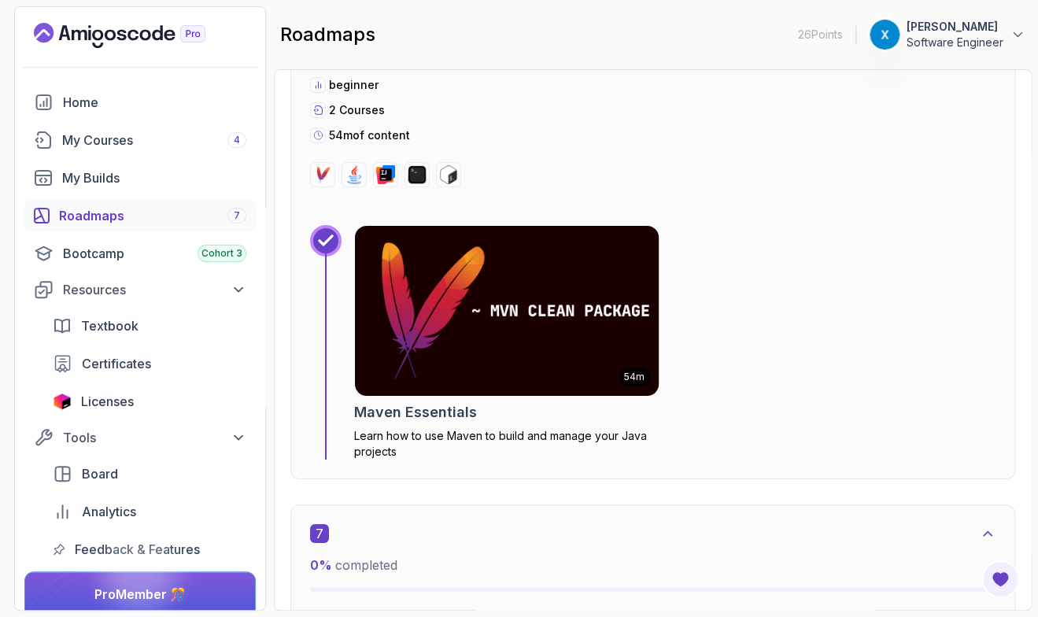
click at [498, 413] on div "Maven Essentials" at bounding box center [506, 412] width 305 height 22
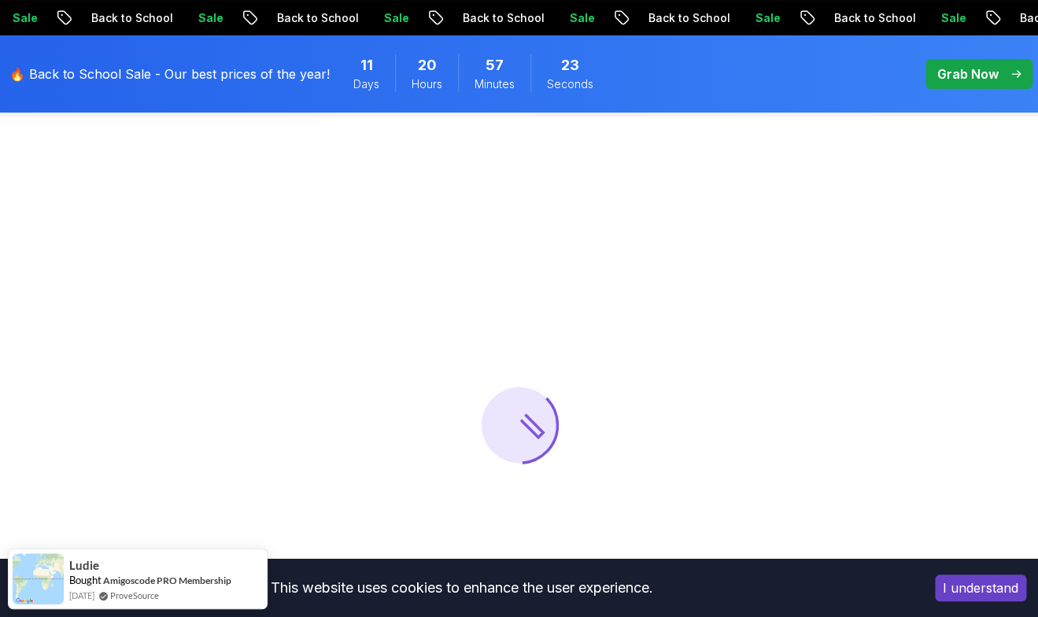
scroll to position [106, 0]
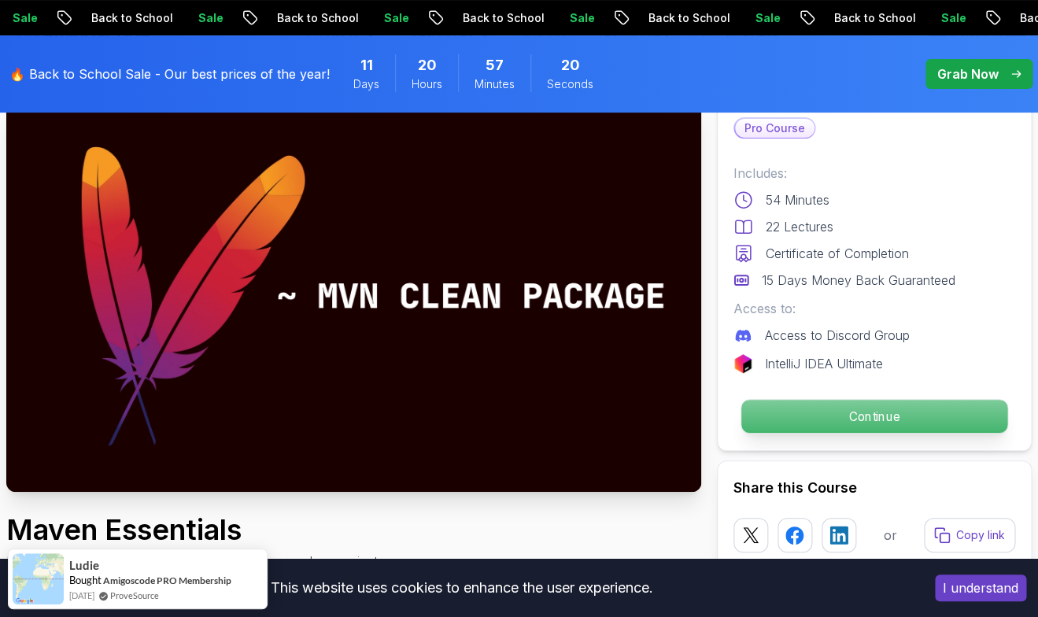
click at [783, 426] on p "Continue" at bounding box center [874, 416] width 266 height 33
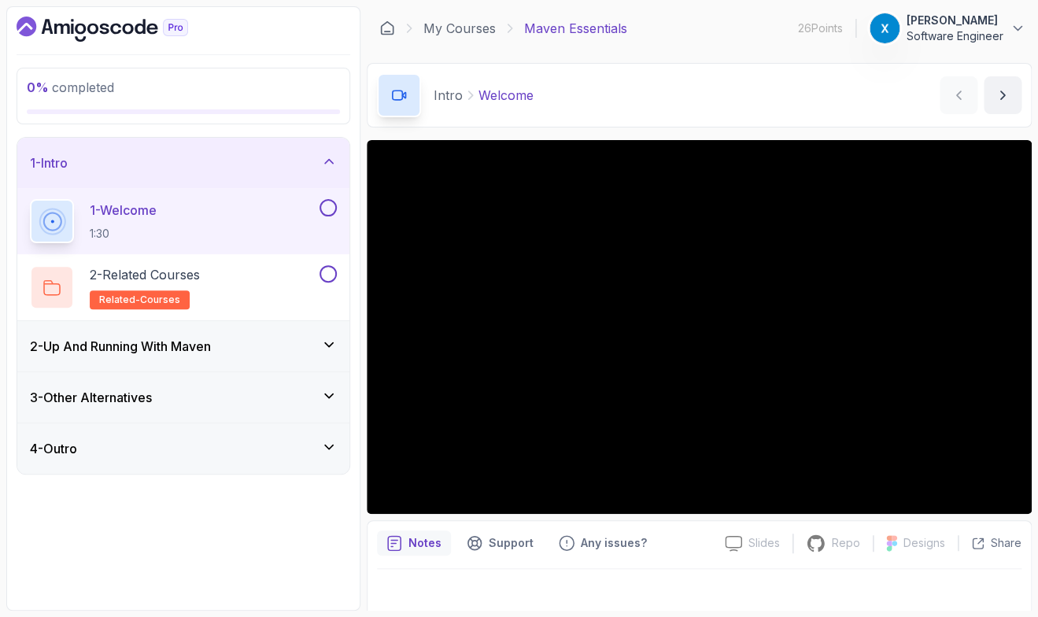
click at [272, 345] on div "2 - Up And Running With [PERSON_NAME]" at bounding box center [183, 346] width 307 height 19
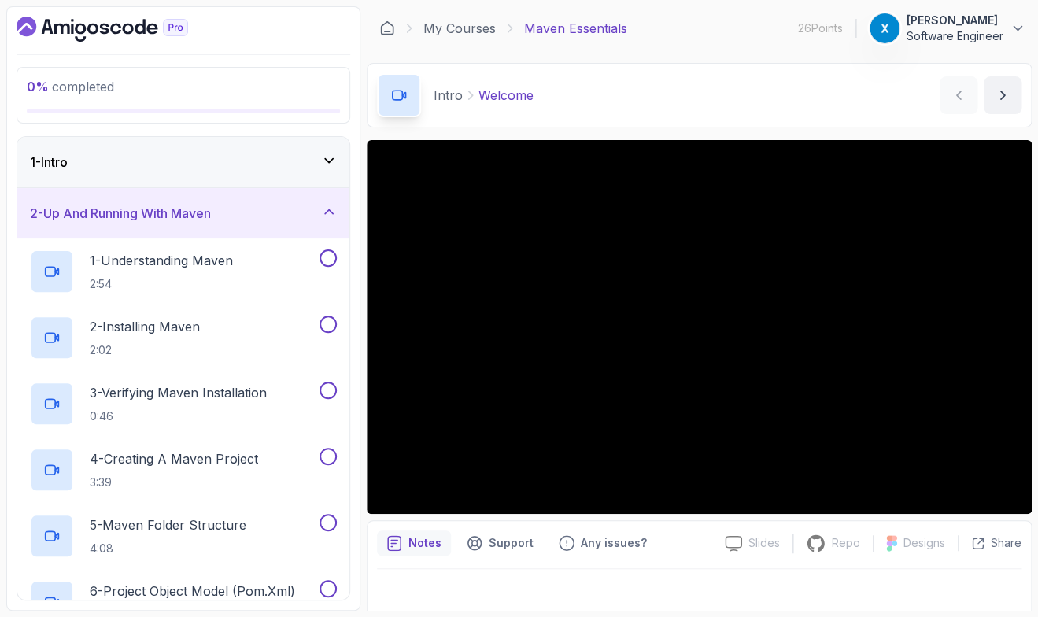
click at [363, 378] on div "0 % completed 1 - Intro 2 - Up And Running With Maven 1 - Understanding Maven 2…" at bounding box center [518, 308] width 1025 height 604
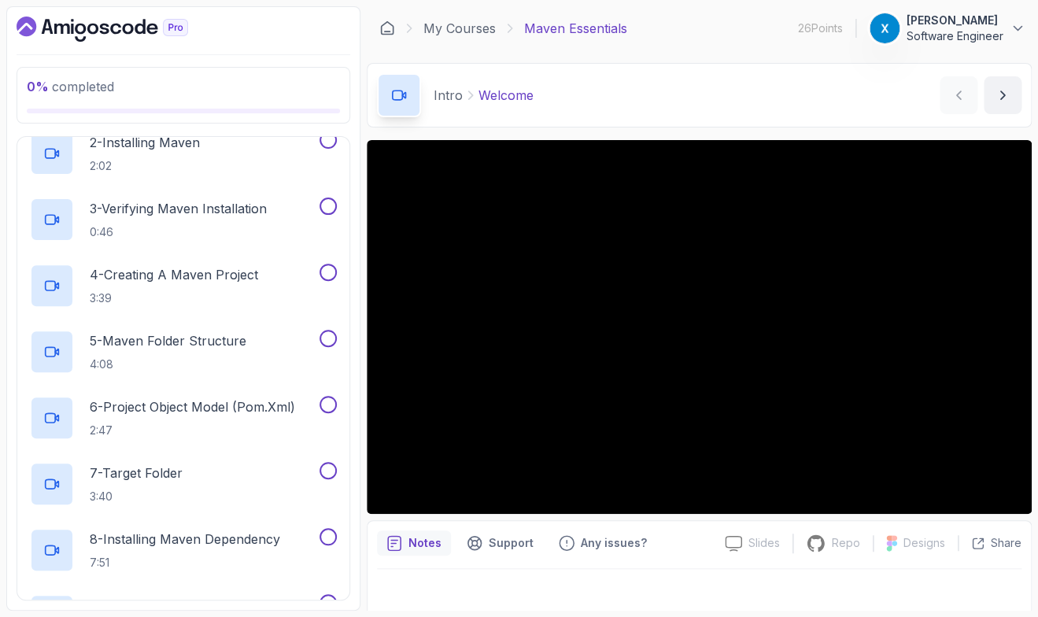
scroll to position [230, 0]
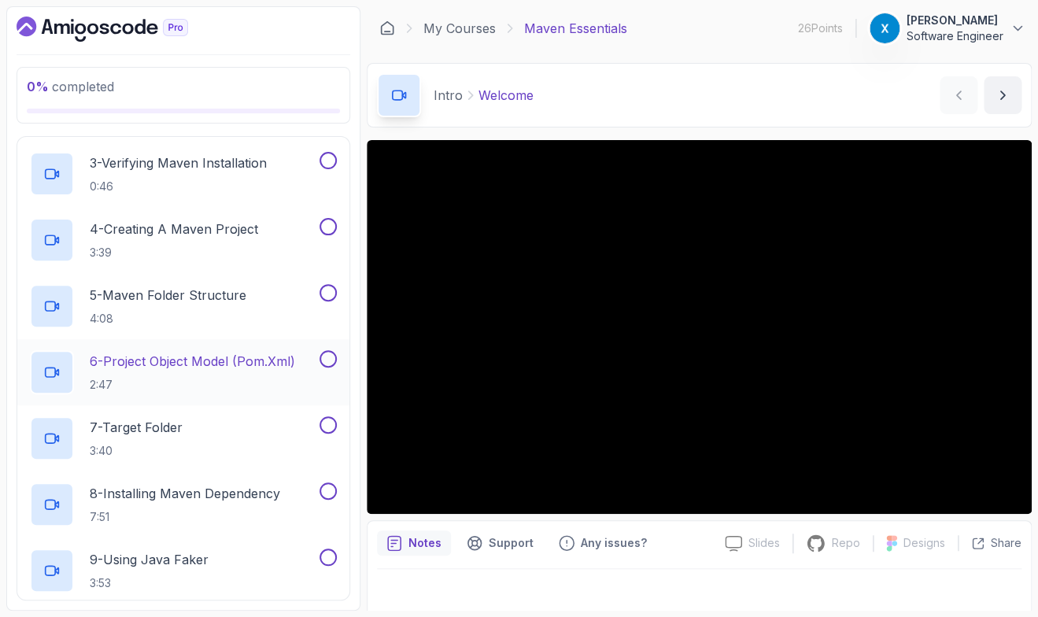
click at [267, 370] on p "6 - Project Object Model (pom.xml)" at bounding box center [192, 361] width 205 height 19
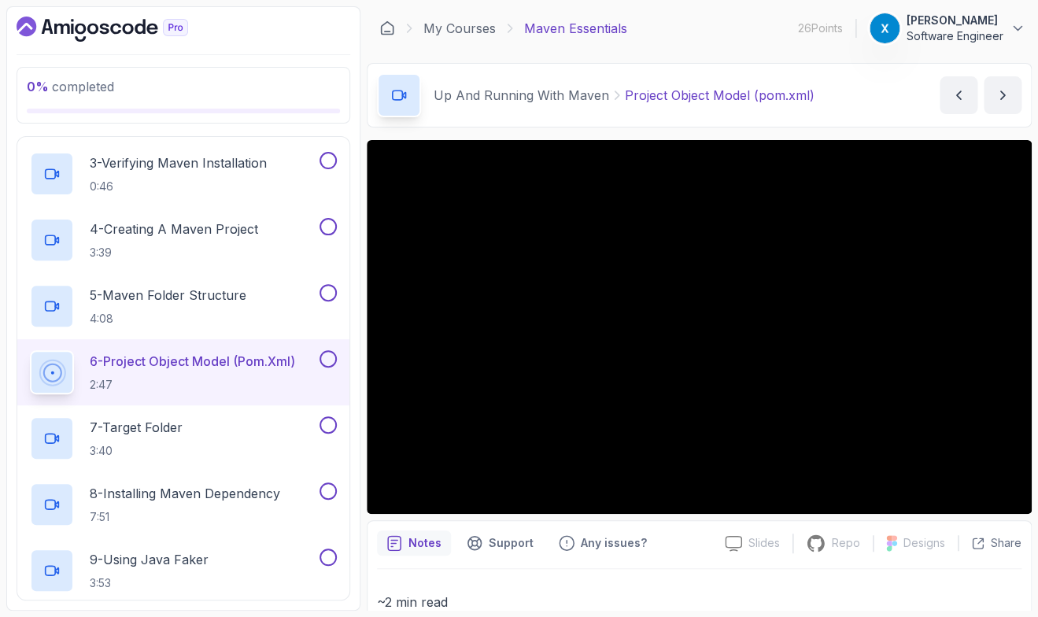
click at [362, 260] on div "0 % completed 1 - Intro 2 - Up And Running With Maven 1 - Understanding Maven 2…" at bounding box center [518, 308] width 1025 height 604
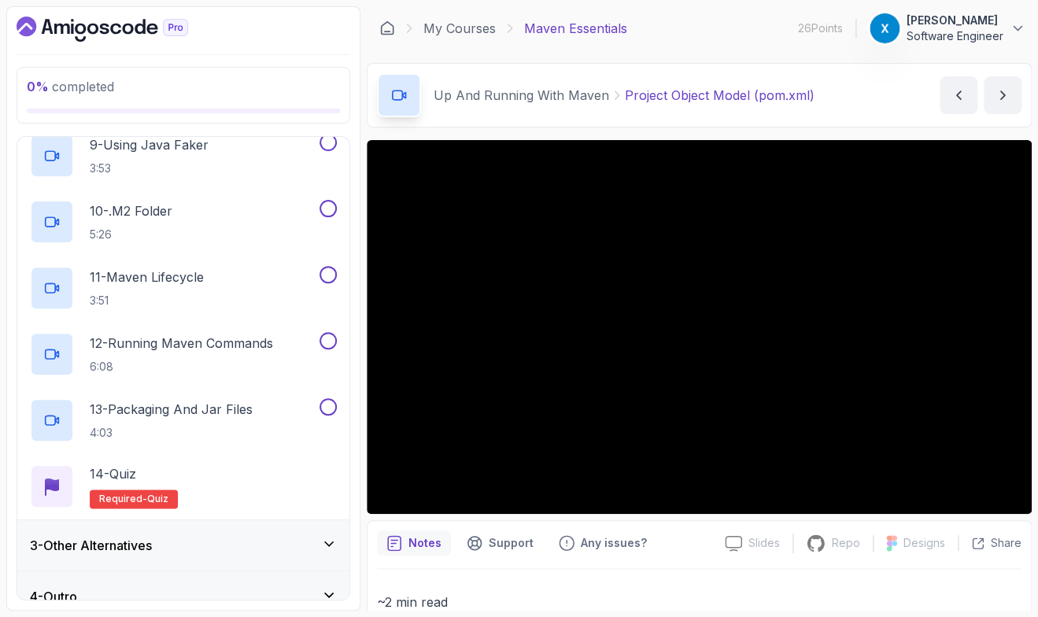
scroll to position [667, 0]
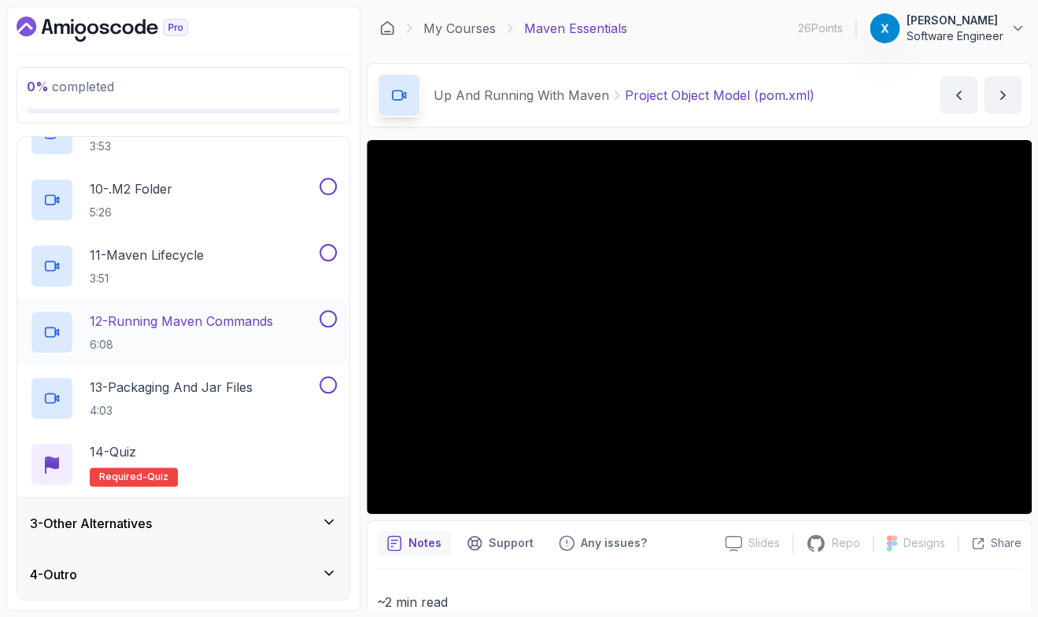
click at [222, 322] on p "12 - Running Maven Commands" at bounding box center [181, 321] width 183 height 19
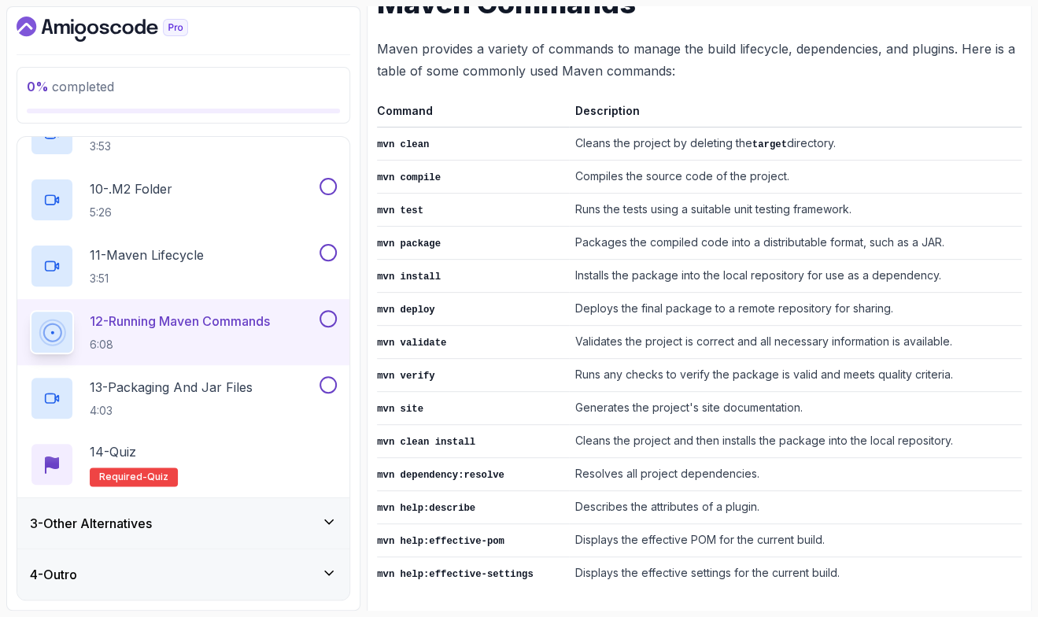
scroll to position [688, 0]
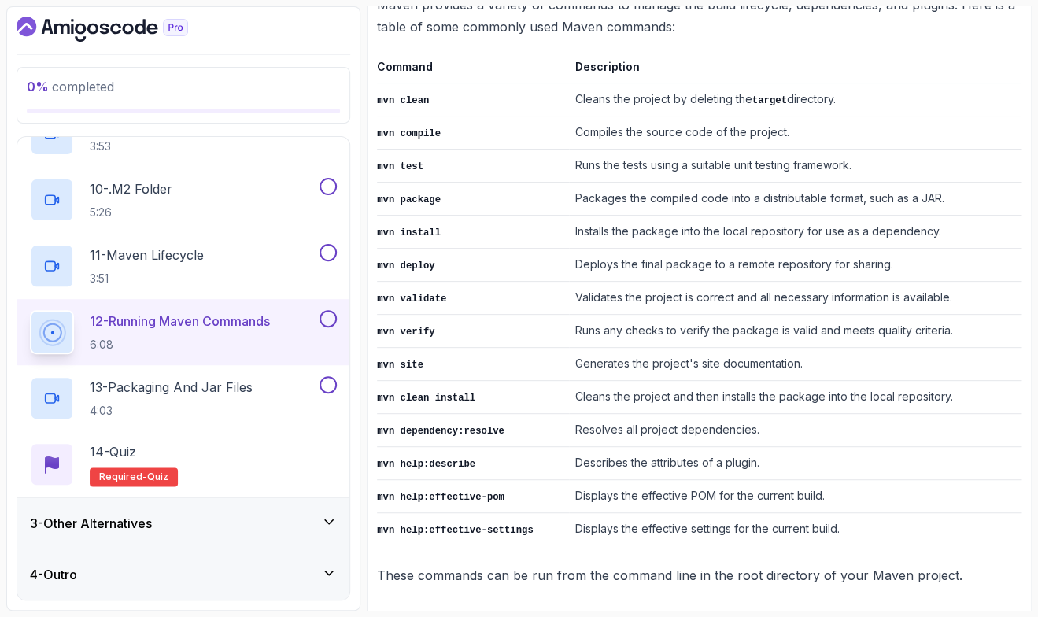
click at [291, 516] on div "3 - Other Alternatives" at bounding box center [183, 523] width 307 height 19
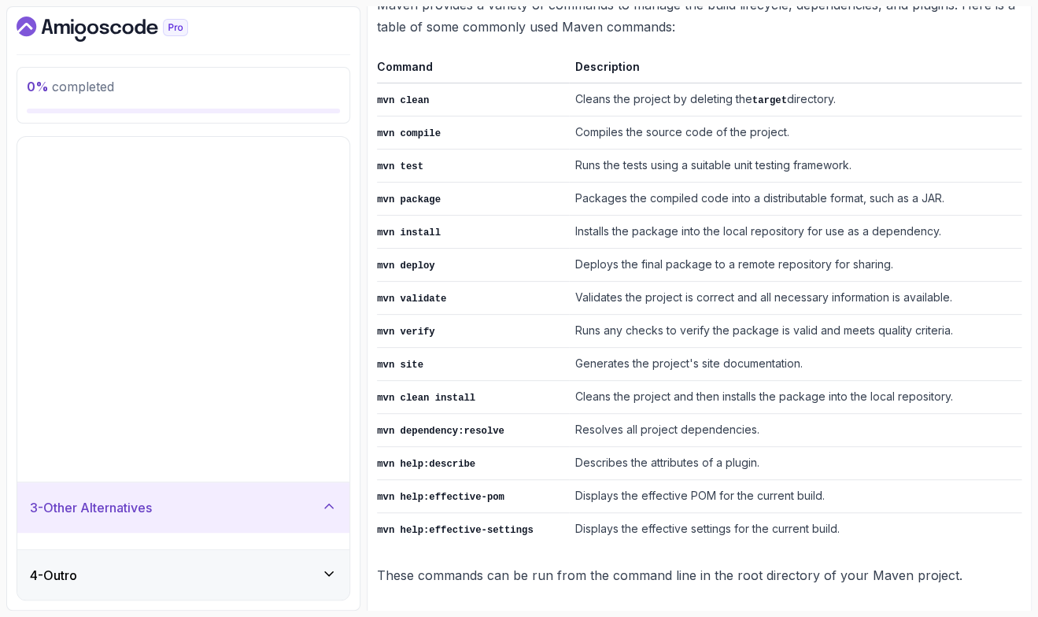
scroll to position [0, 0]
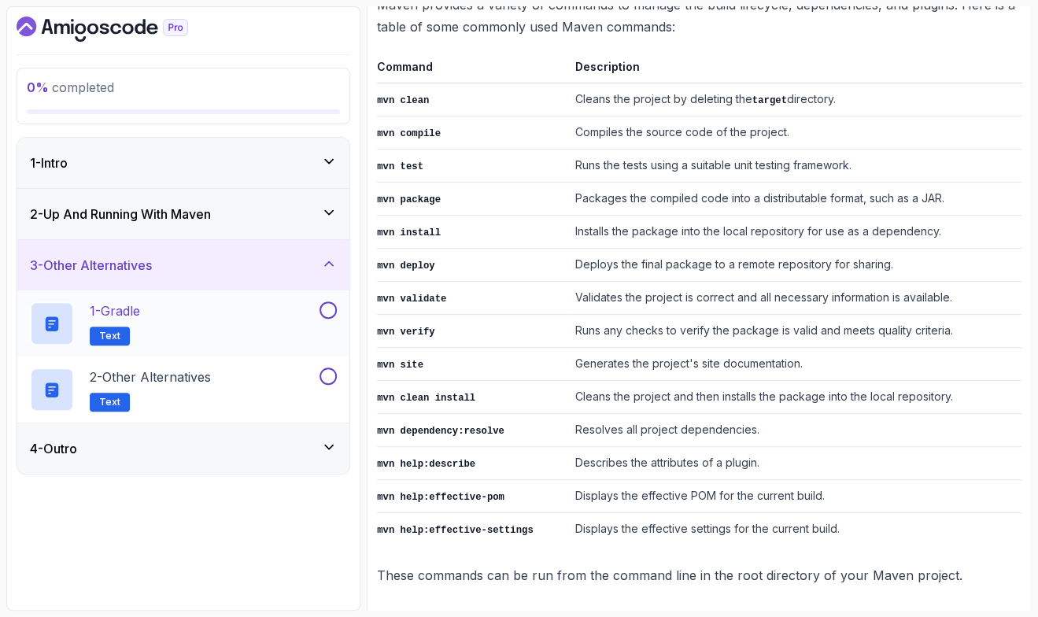
click at [245, 336] on div "1 - Gradle Text" at bounding box center [173, 323] width 286 height 44
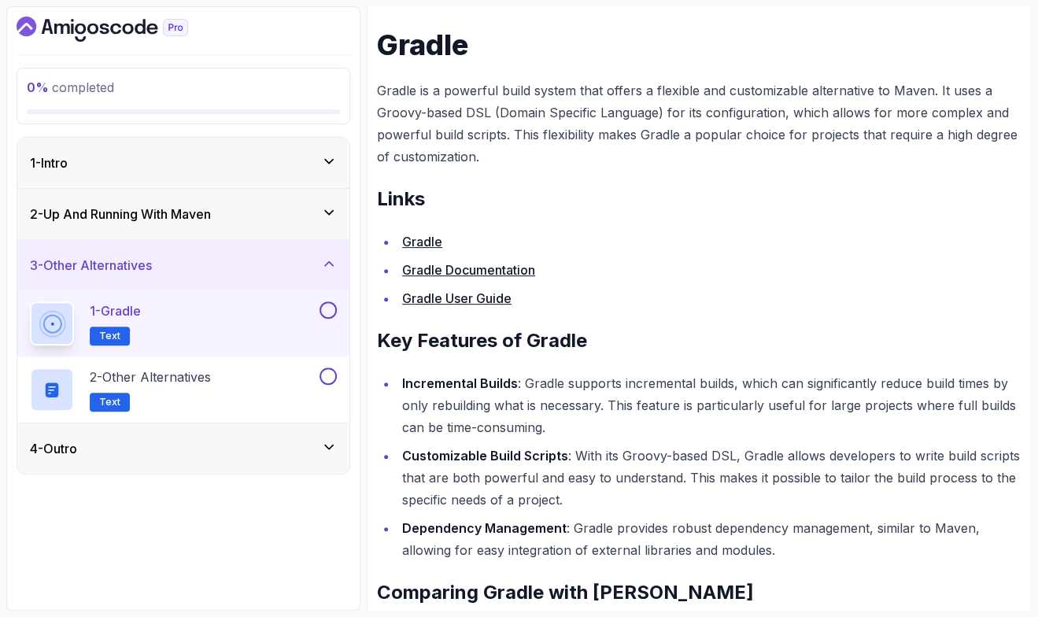
scroll to position [314, 0]
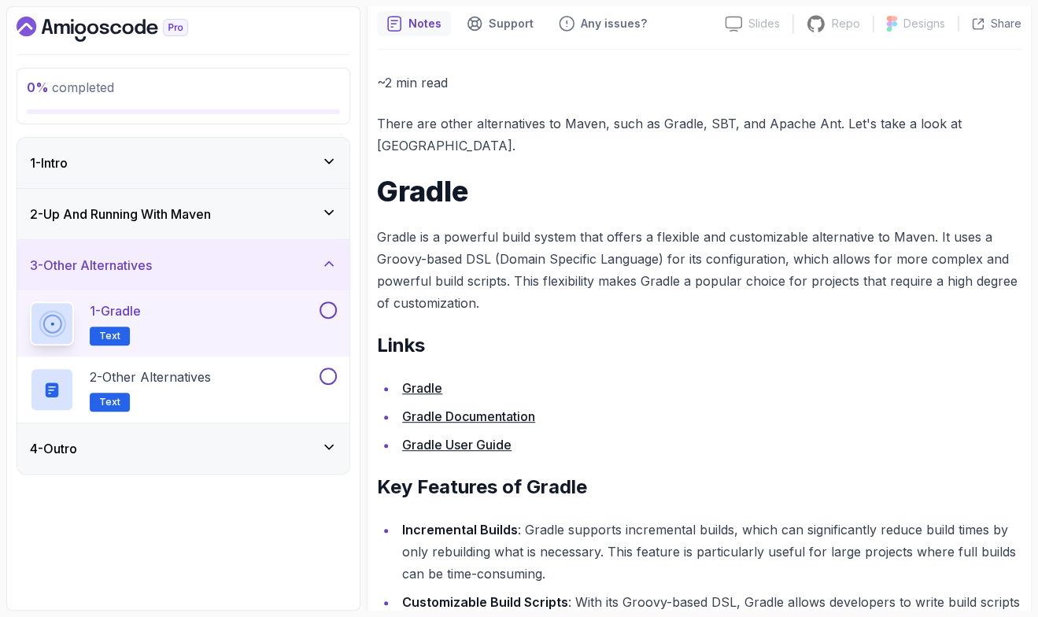
scroll to position [130, 0]
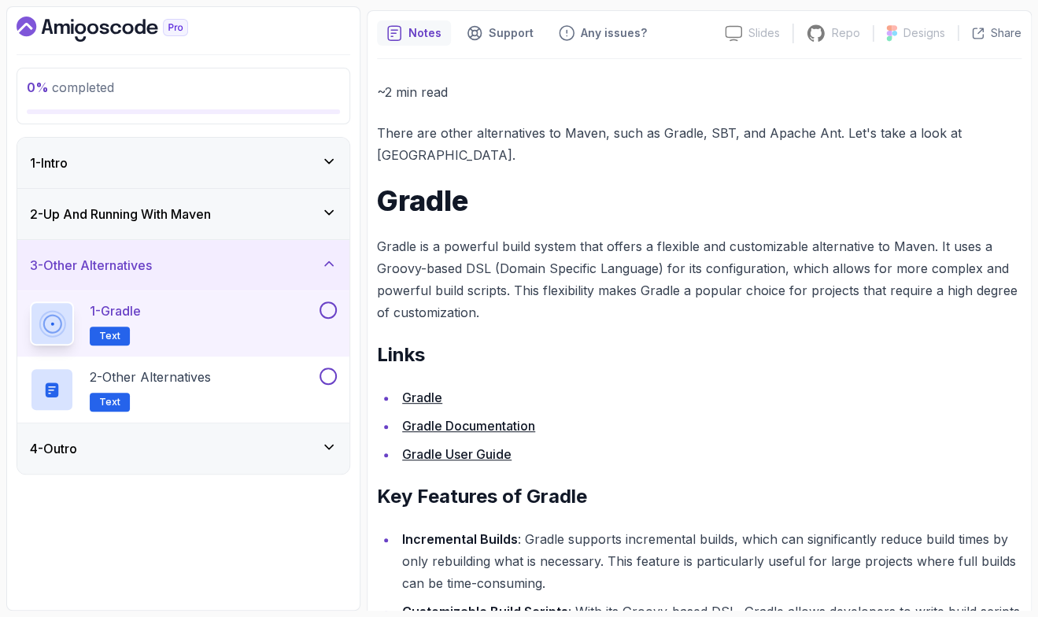
click at [623, 342] on h2 "Links" at bounding box center [699, 354] width 644 height 25
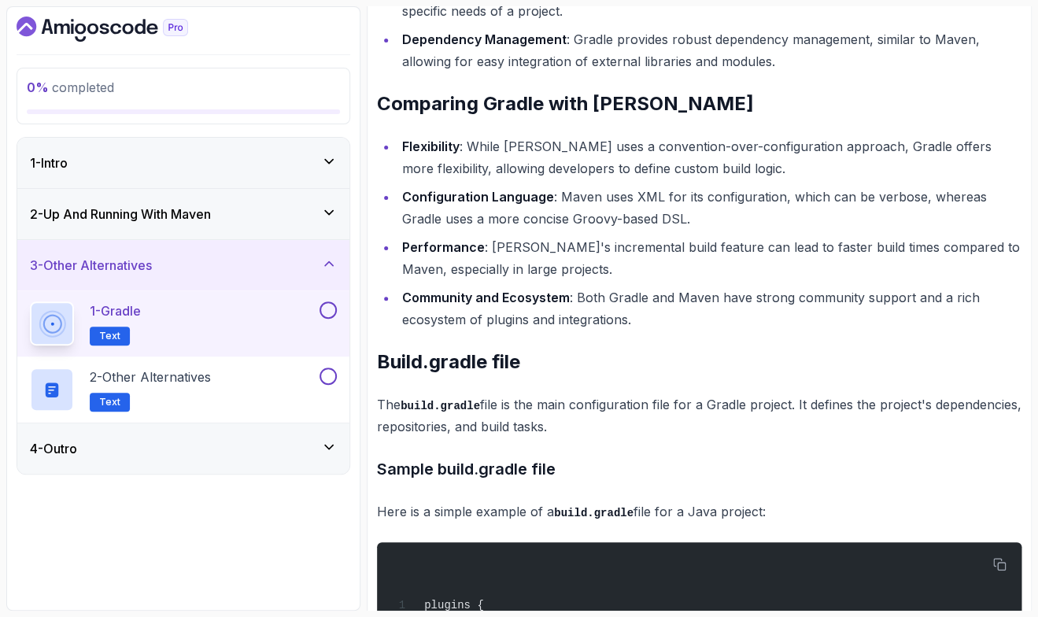
scroll to position [774, 0]
click at [634, 324] on div "~2 min read There are other alternatives to Maven, such as Gradle, SBT, and Apa…" at bounding box center [699, 334] width 644 height 1794
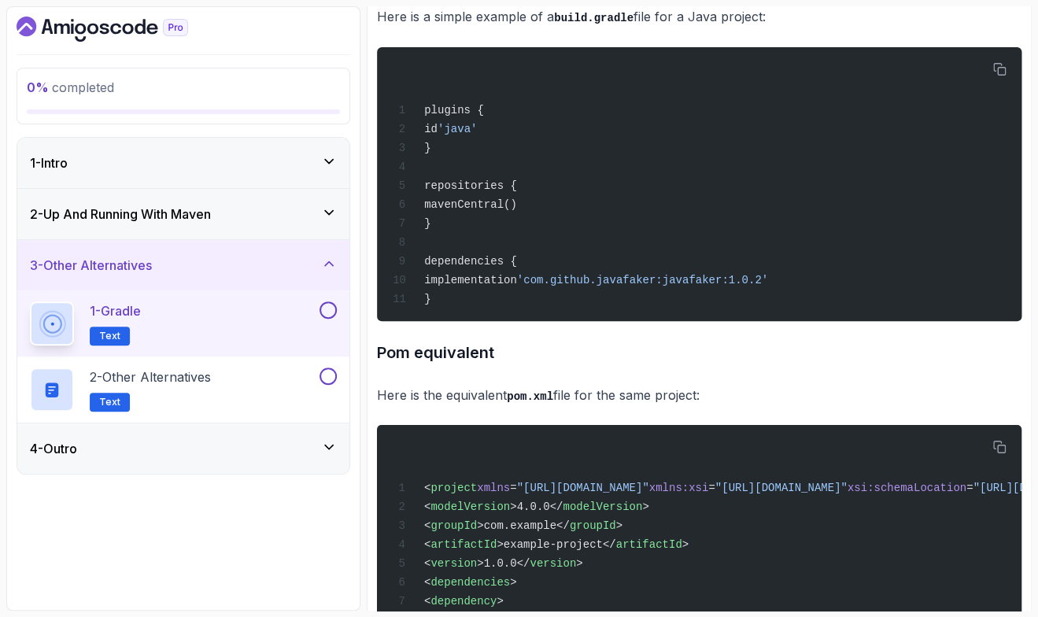
scroll to position [1417, 0]
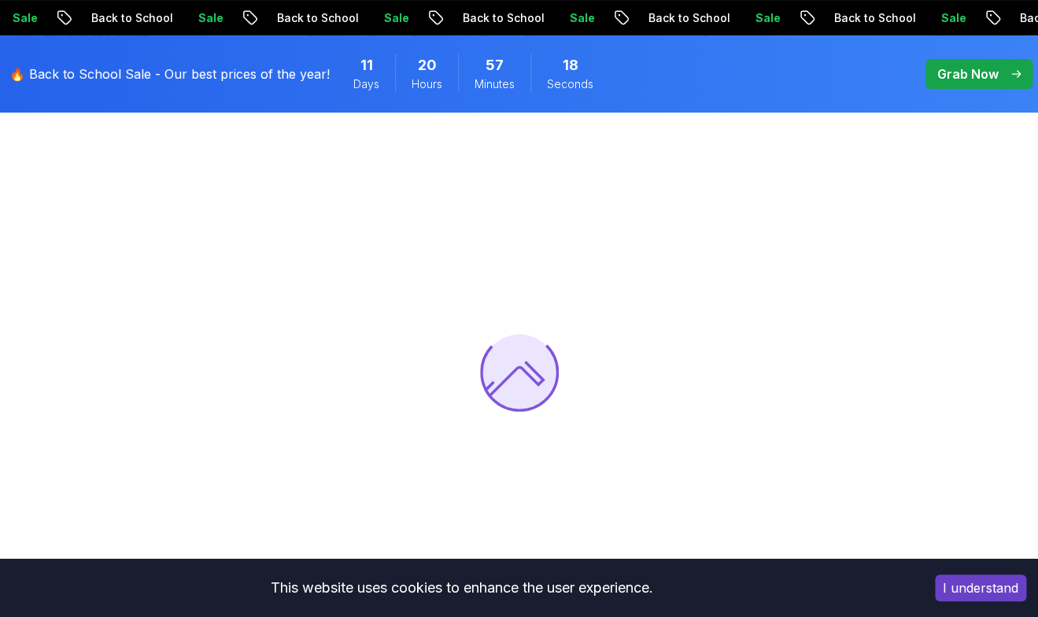
scroll to position [106, 0]
